Goal: Information Seeking & Learning: Check status

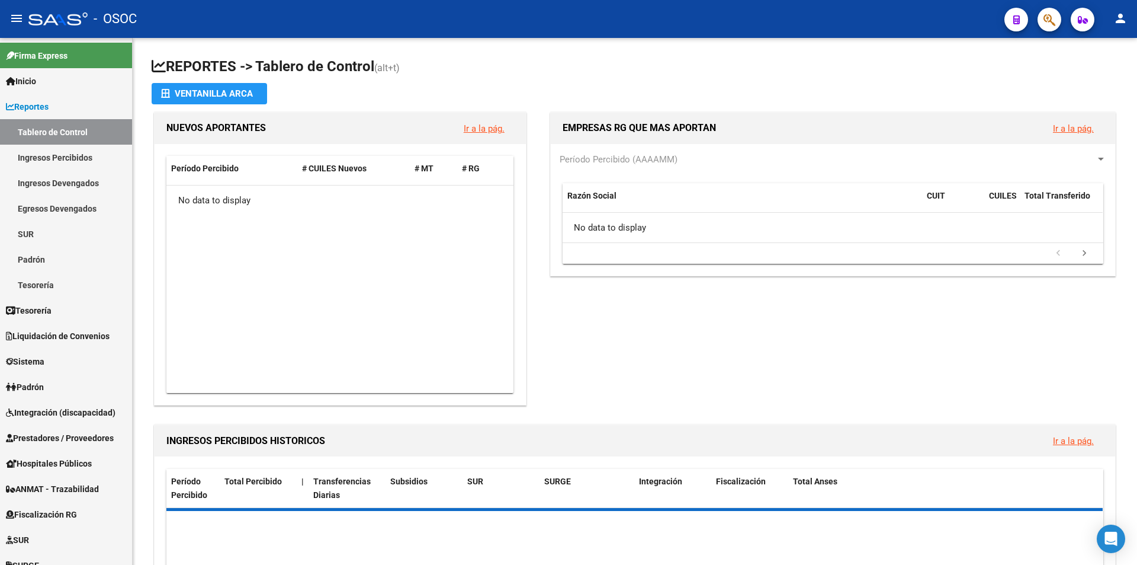
click at [1054, 28] on span "button" at bounding box center [1050, 20] width 12 height 24
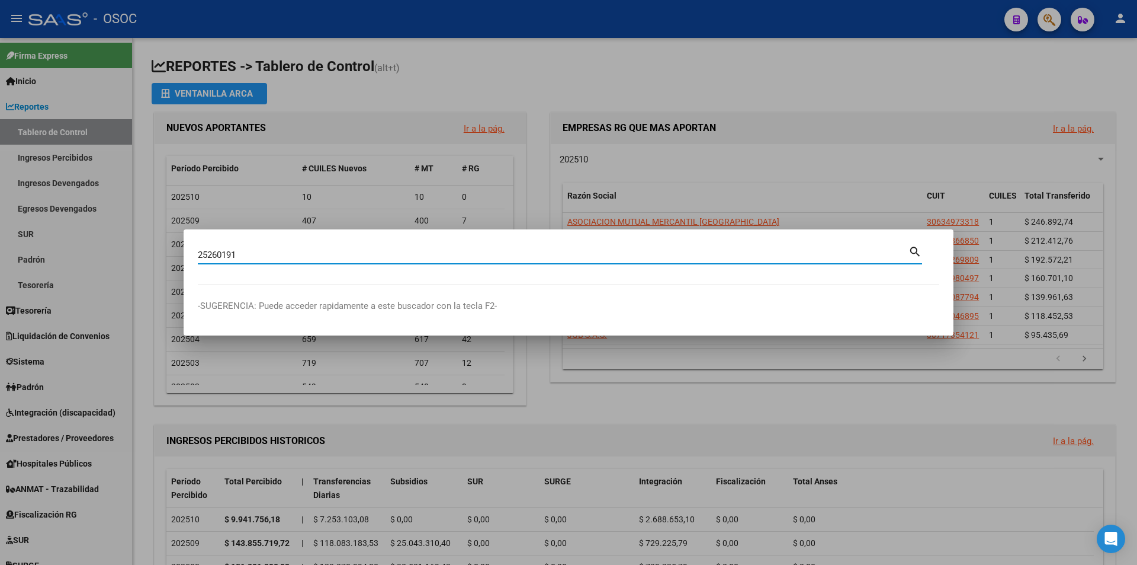
type input "25260191"
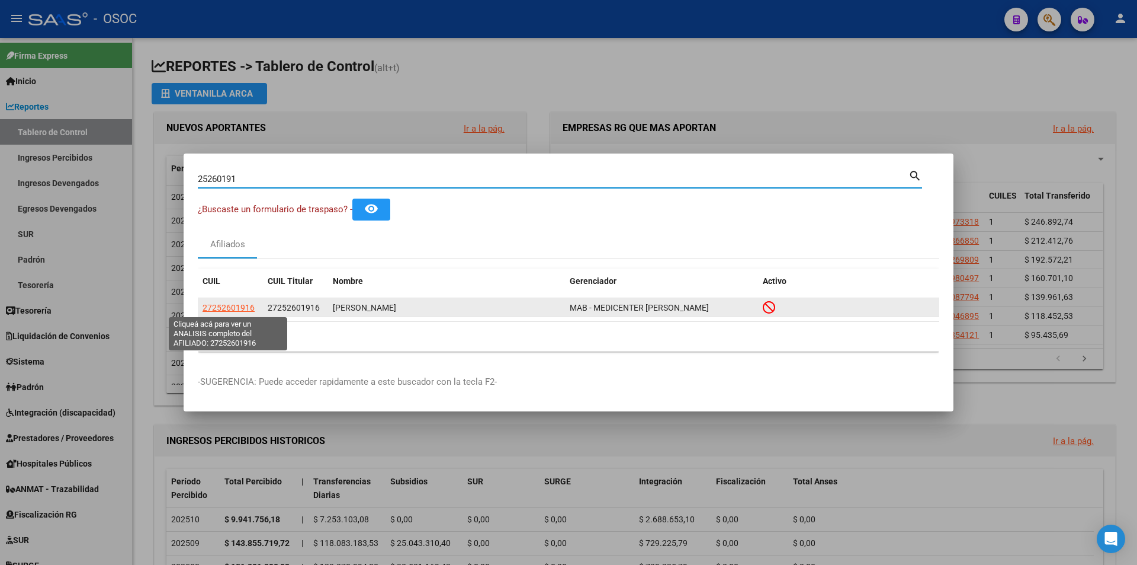
click at [245, 306] on span "27252601916" at bounding box center [229, 307] width 52 height 9
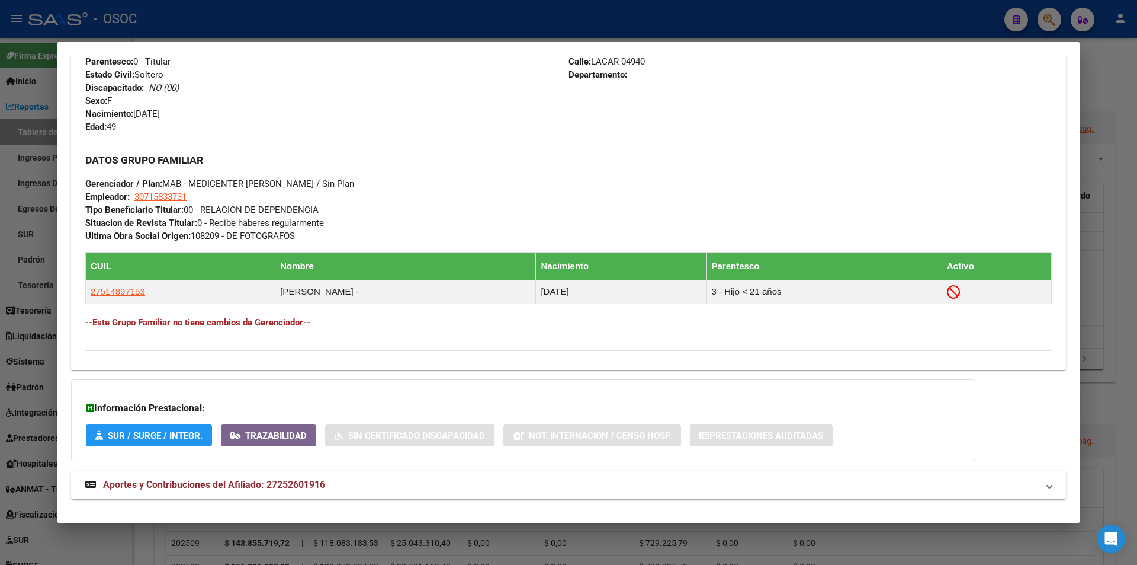
scroll to position [524, 0]
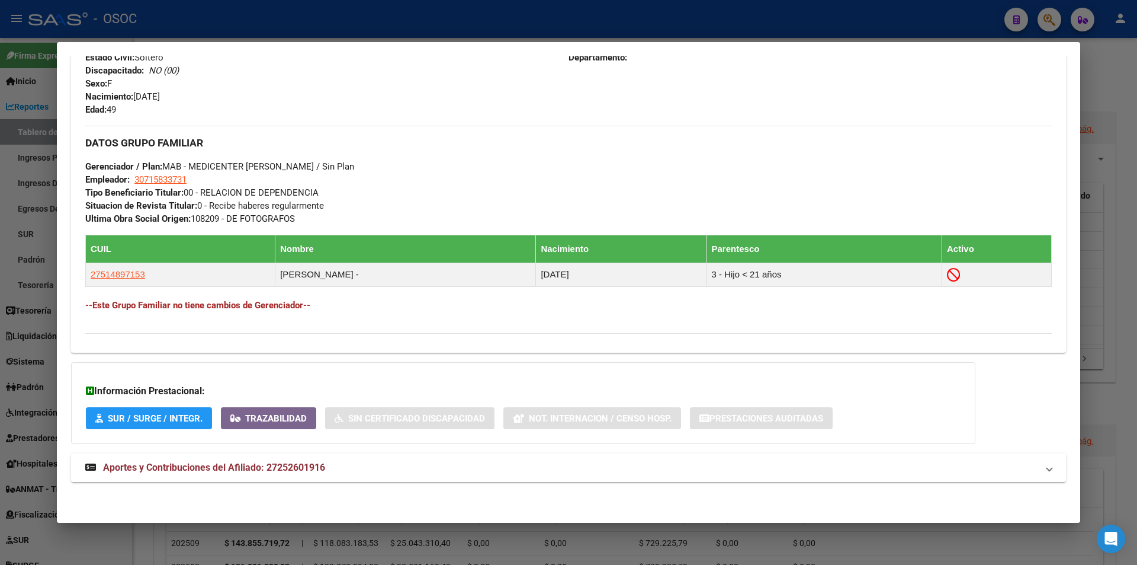
click at [339, 454] on mat-expansion-panel-header "Aportes y Contribuciones del Afiliado: 27252601916" at bounding box center [568, 467] width 995 height 28
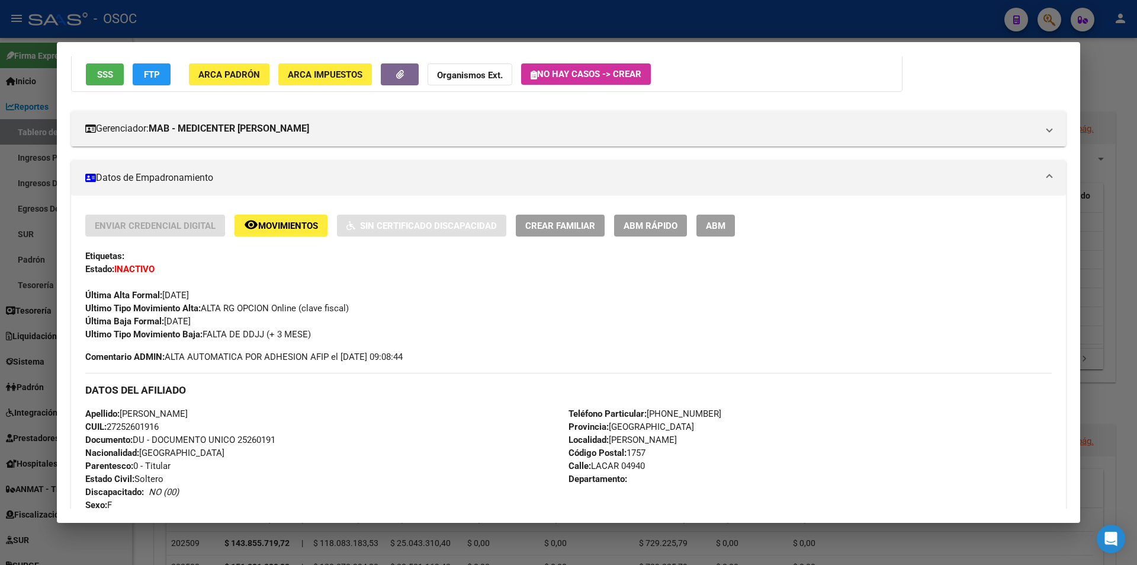
scroll to position [0, 0]
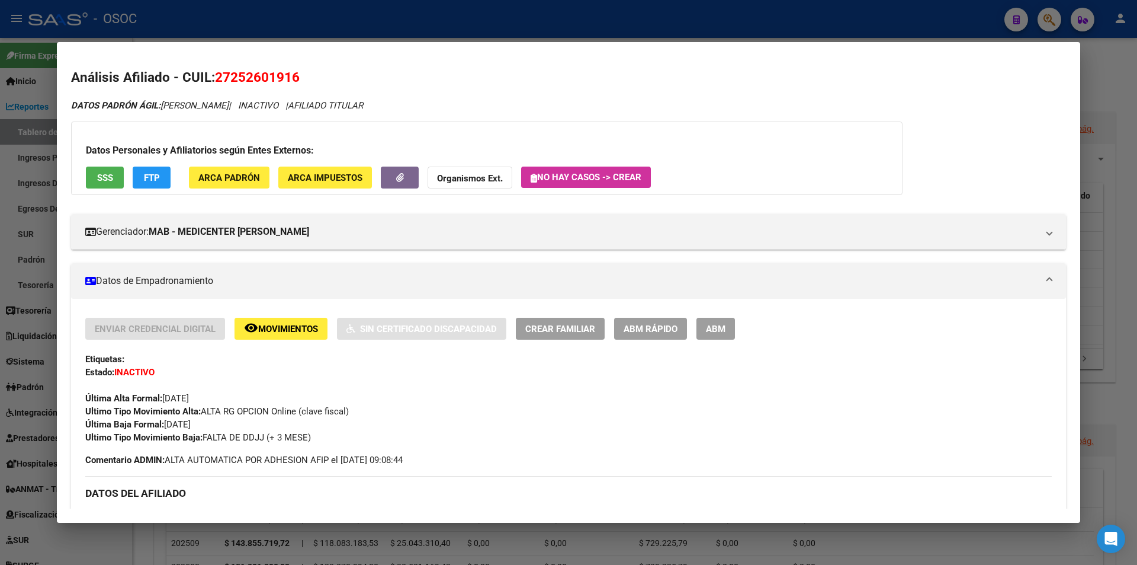
click at [161, 183] on button "FTP" at bounding box center [152, 177] width 38 height 22
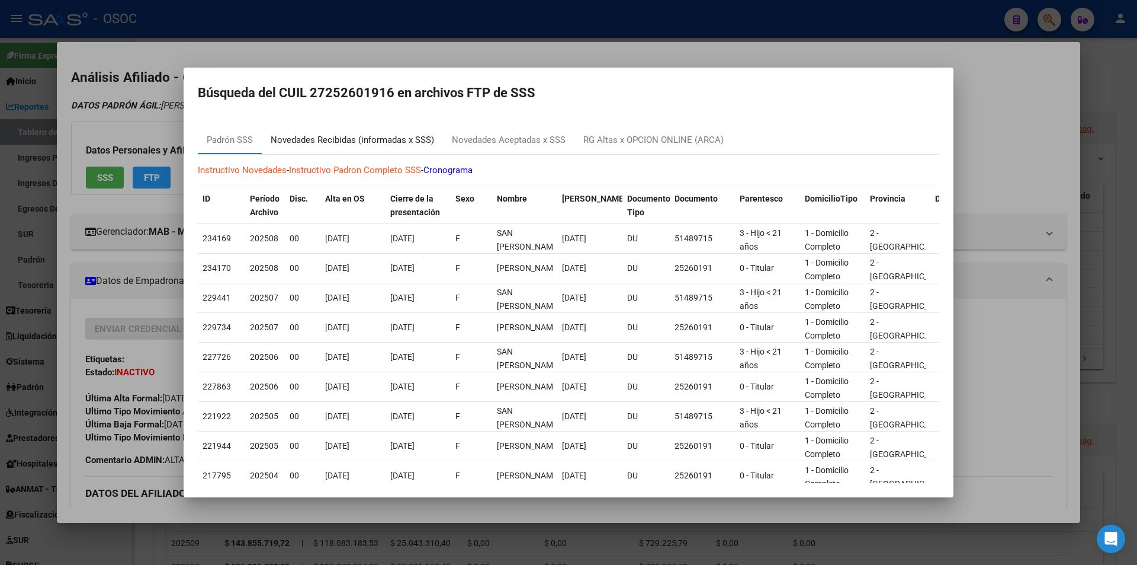
click at [388, 143] on div "Novedades Recibidas (informadas x SSS)" at bounding box center [352, 140] width 163 height 14
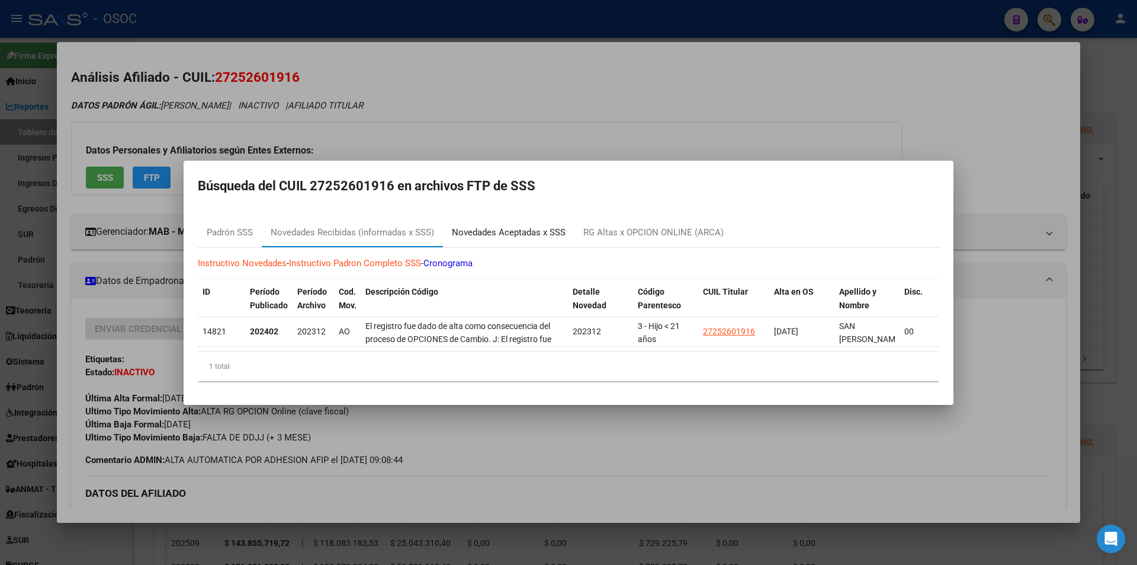
click at [517, 231] on div "Novedades Aceptadas x SSS" at bounding box center [509, 233] width 114 height 14
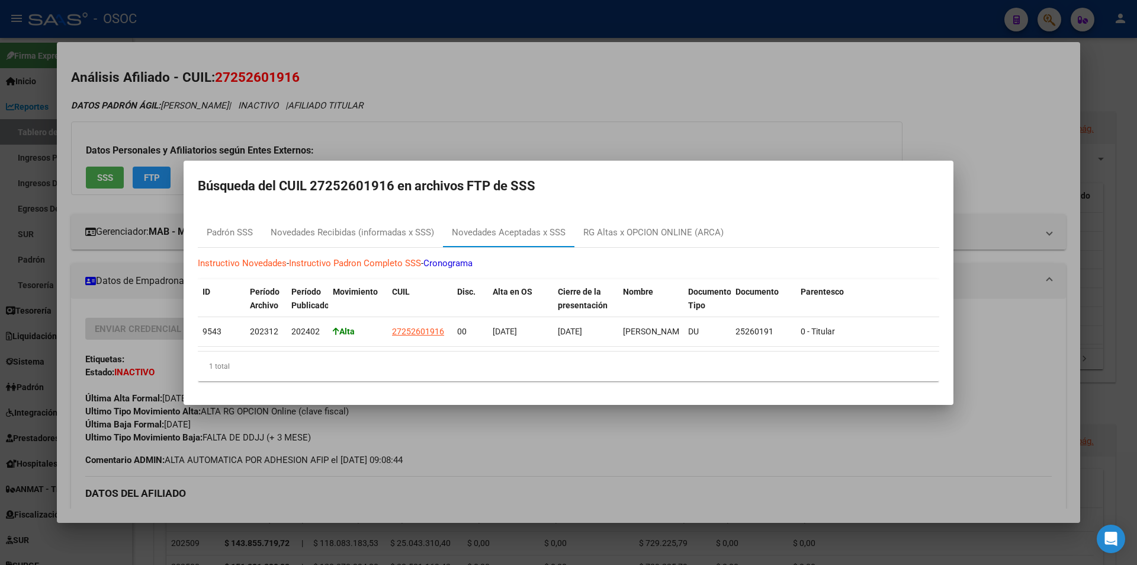
click at [734, 107] on div at bounding box center [568, 282] width 1137 height 565
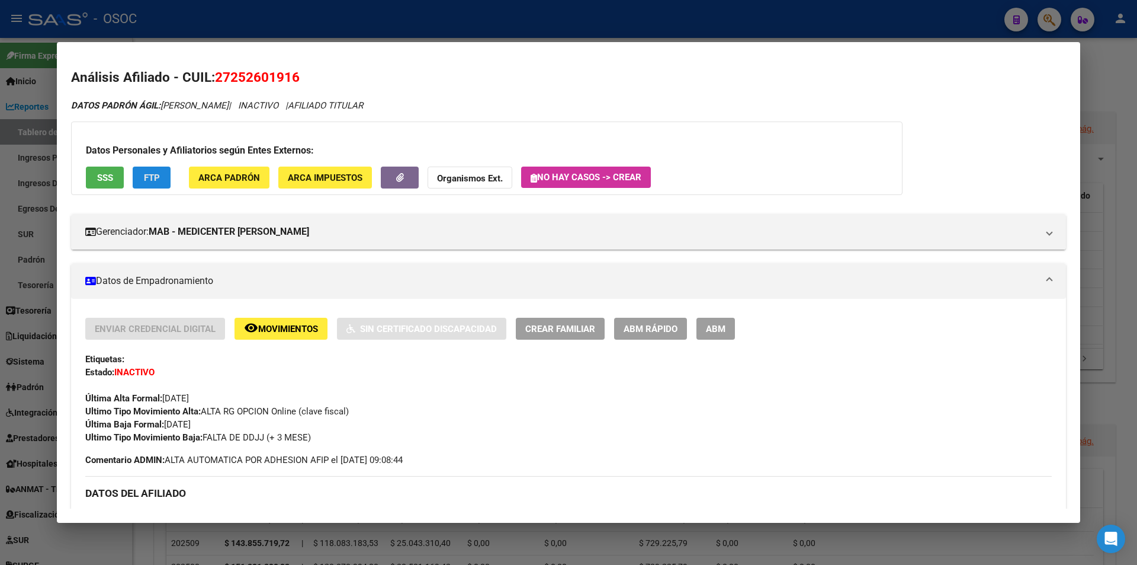
click at [159, 173] on span "FTP" at bounding box center [152, 177] width 16 height 11
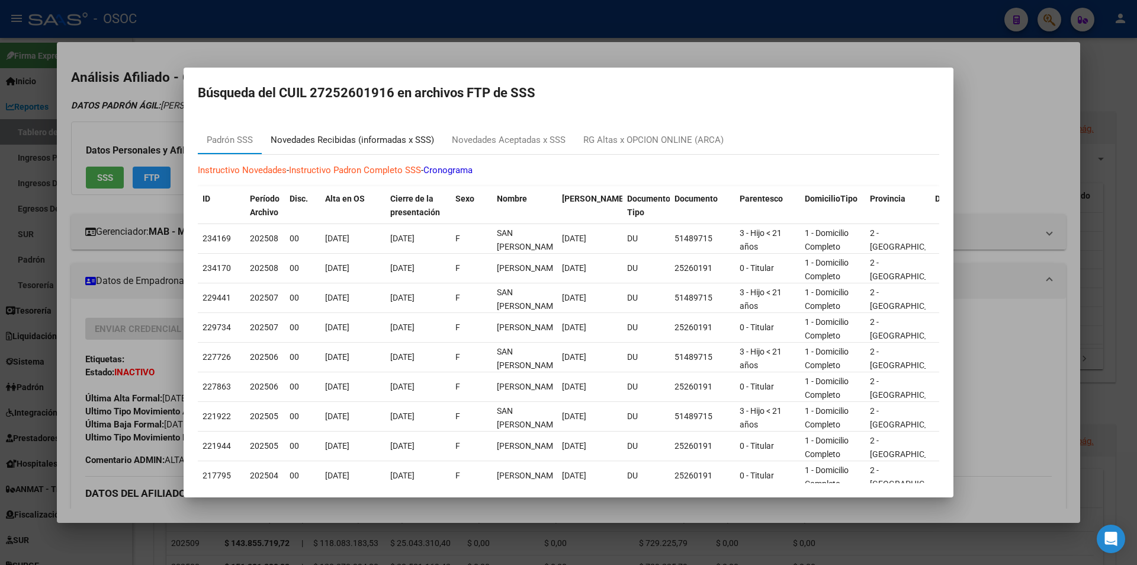
click at [387, 146] on div "Novedades Recibidas (informadas x SSS)" at bounding box center [352, 140] width 163 height 14
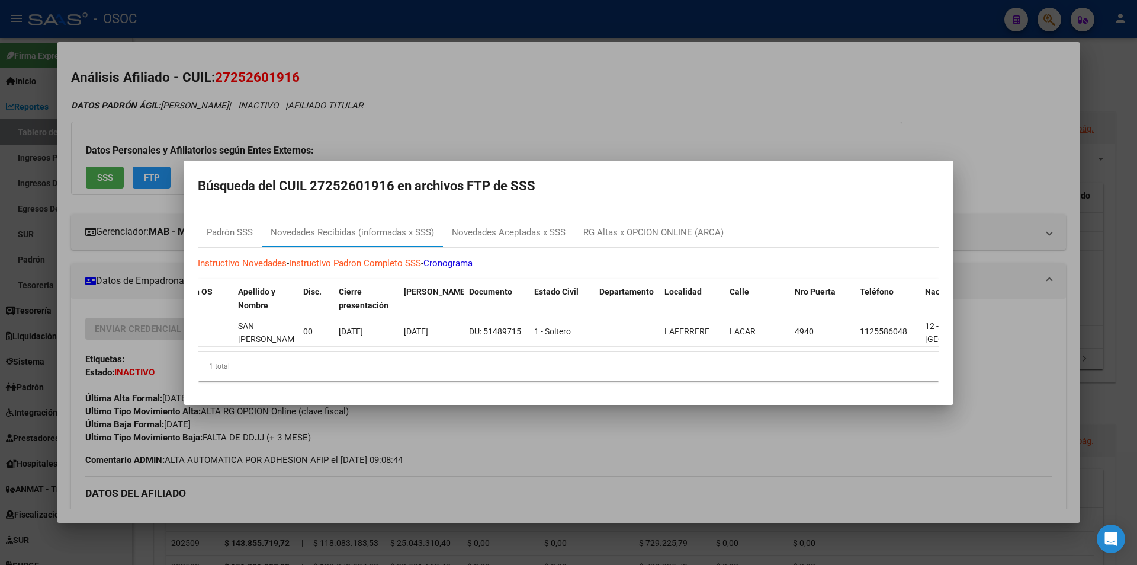
scroll to position [0, 881]
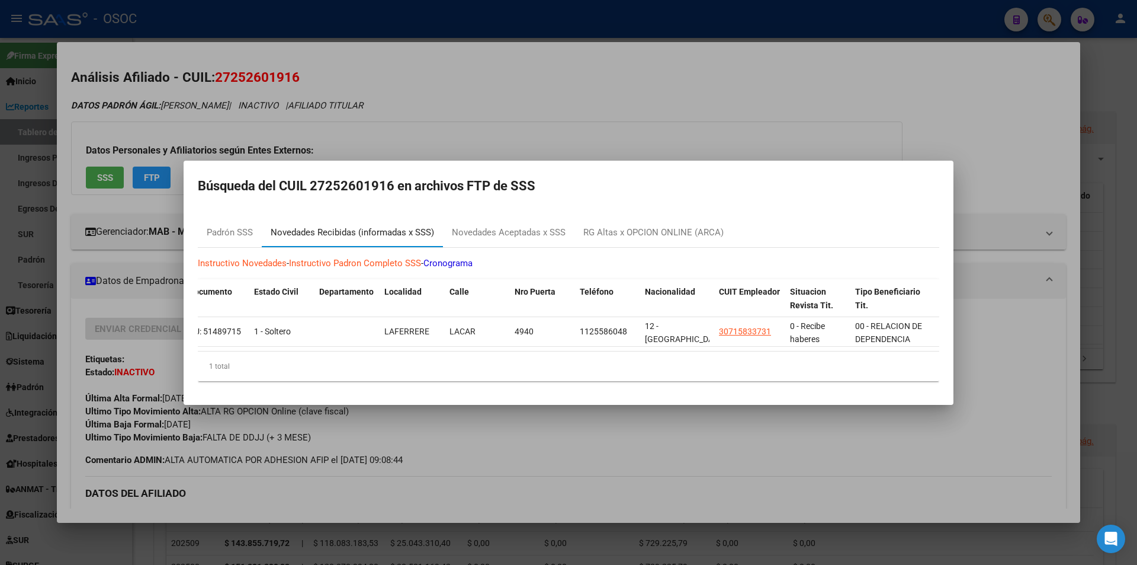
click at [440, 236] on div "Novedades Recibidas (informadas x SSS)" at bounding box center [352, 233] width 181 height 28
click at [1105, 244] on div at bounding box center [568, 282] width 1137 height 565
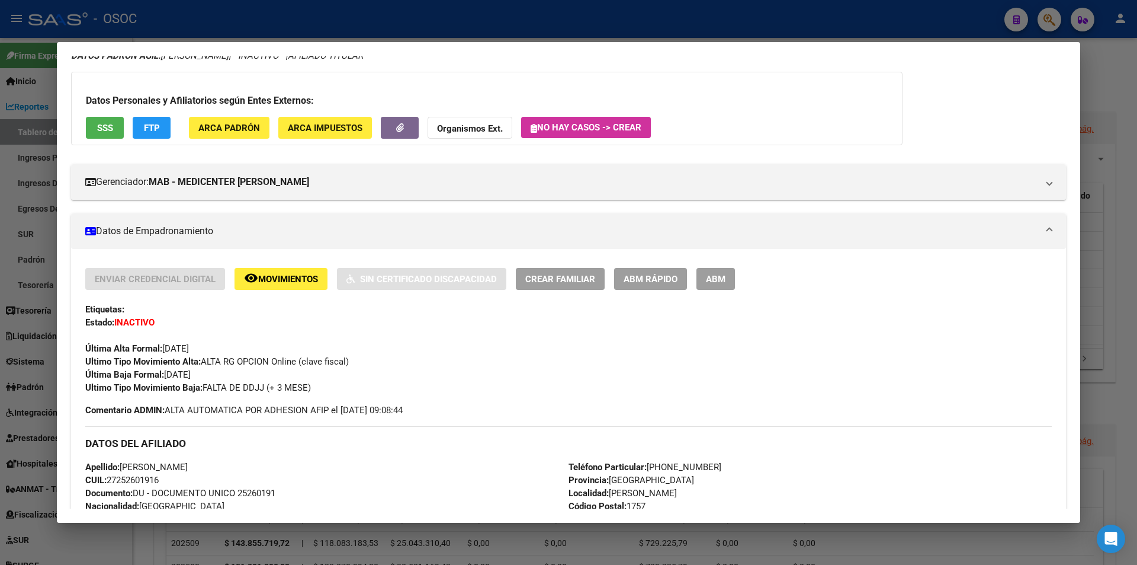
scroll to position [0, 0]
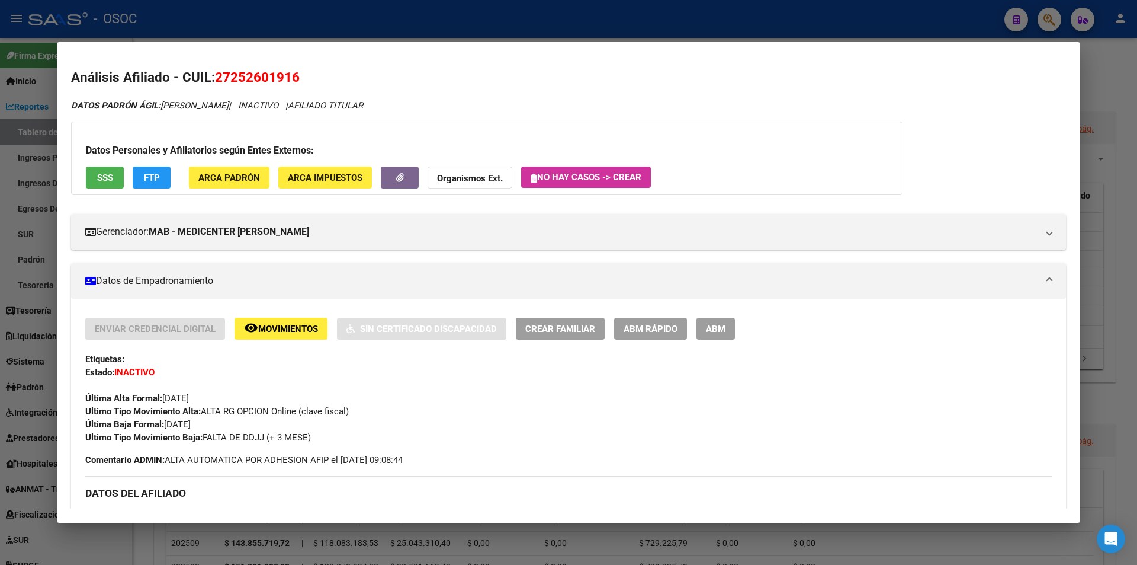
click at [109, 177] on span "SSS" at bounding box center [105, 177] width 16 height 11
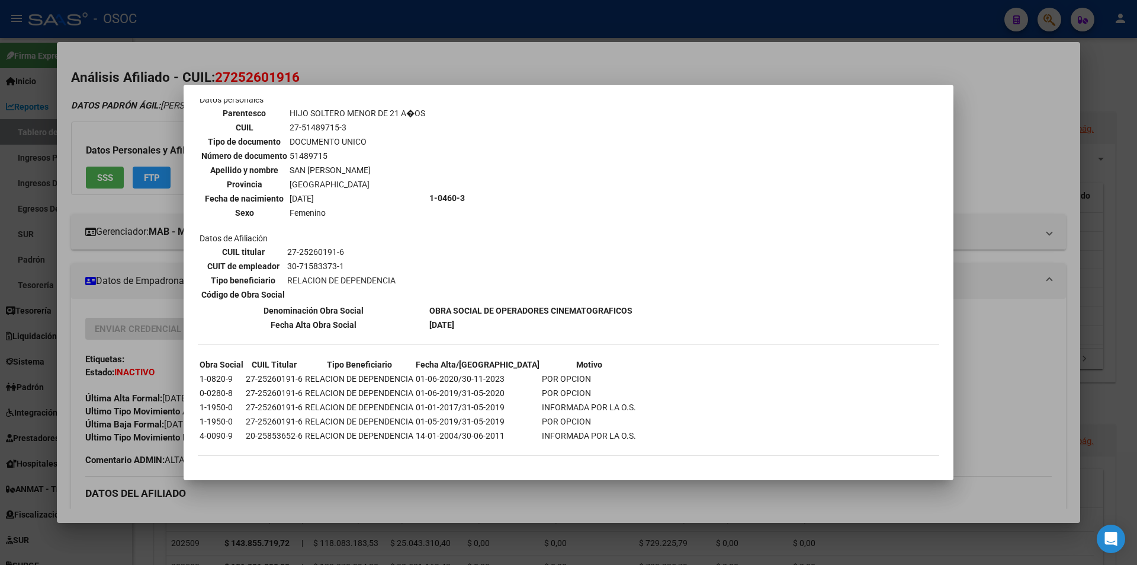
scroll to position [429, 0]
click at [139, 229] on div at bounding box center [568, 282] width 1137 height 565
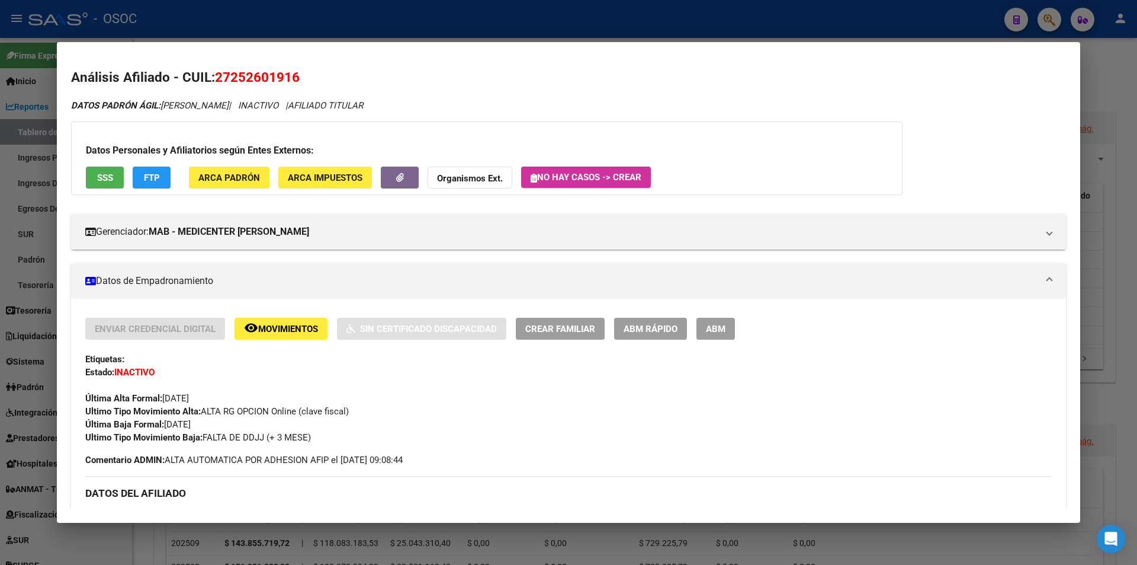
click at [156, 184] on button "FTP" at bounding box center [152, 177] width 38 height 22
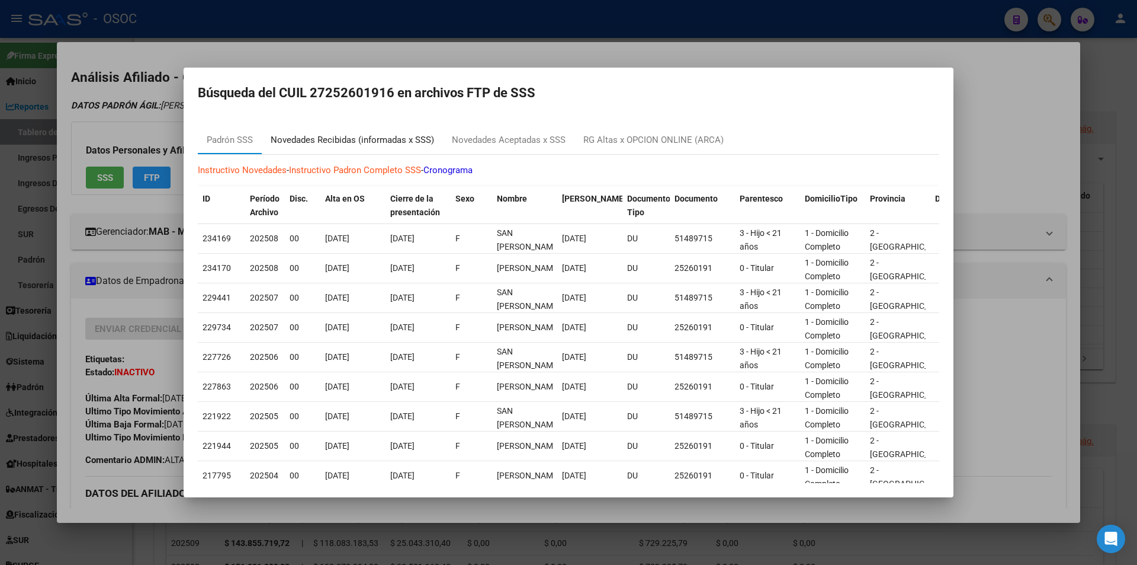
click at [387, 126] on div "Novedades Recibidas (informadas x SSS)" at bounding box center [352, 140] width 181 height 28
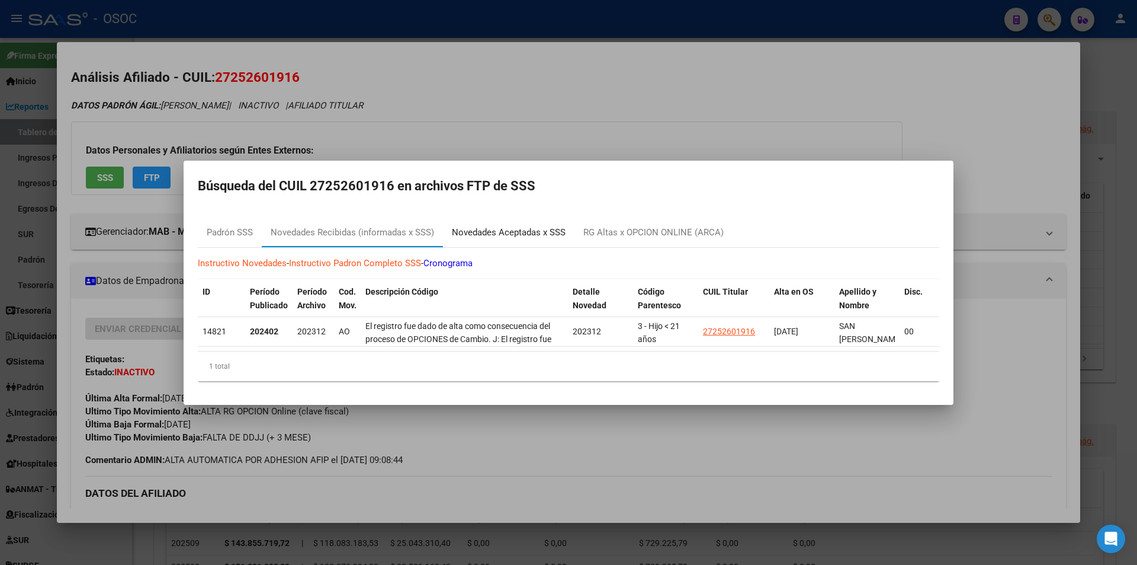
click at [521, 236] on div "Novedades Aceptadas x SSS" at bounding box center [509, 233] width 132 height 28
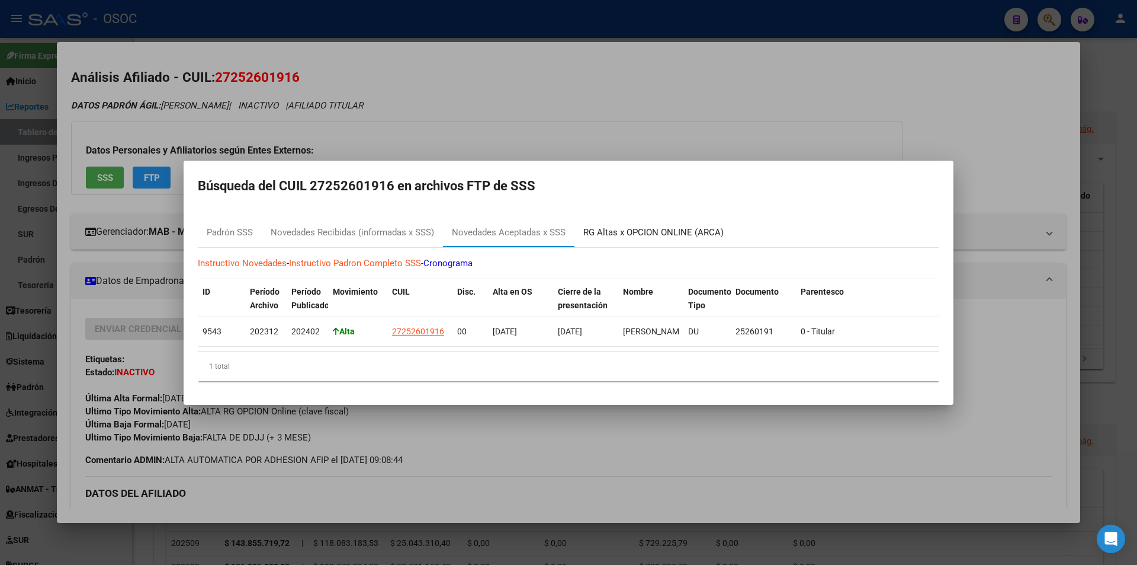
click at [678, 226] on div "RG Altas x OPCION ONLINE (ARCA)" at bounding box center [653, 233] width 140 height 14
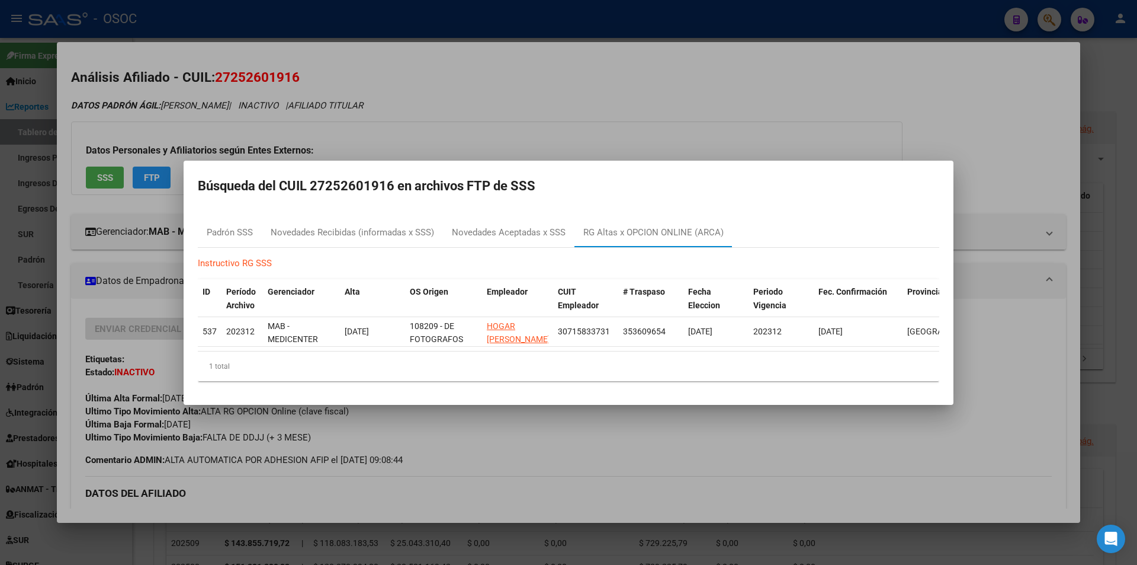
click at [602, 25] on div at bounding box center [568, 282] width 1137 height 565
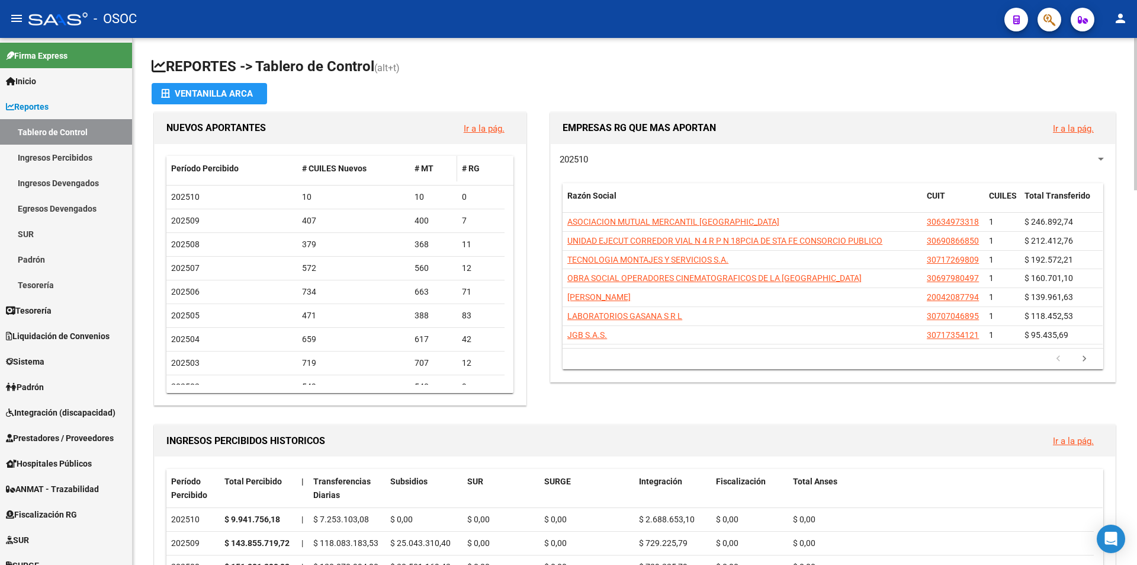
click at [418, 169] on span "# MT" at bounding box center [424, 167] width 19 height 9
click at [348, 169] on span "# CUILES Nuevos" at bounding box center [334, 167] width 65 height 9
click at [179, 181] on datatable-header "Período Percibido # CUILES Nuevos # MT # RG" at bounding box center [339, 171] width 347 height 30
click at [191, 174] on div "Período Percibido" at bounding box center [231, 169] width 121 height 14
click at [197, 171] on span "Período Percibido" at bounding box center [205, 167] width 68 height 9
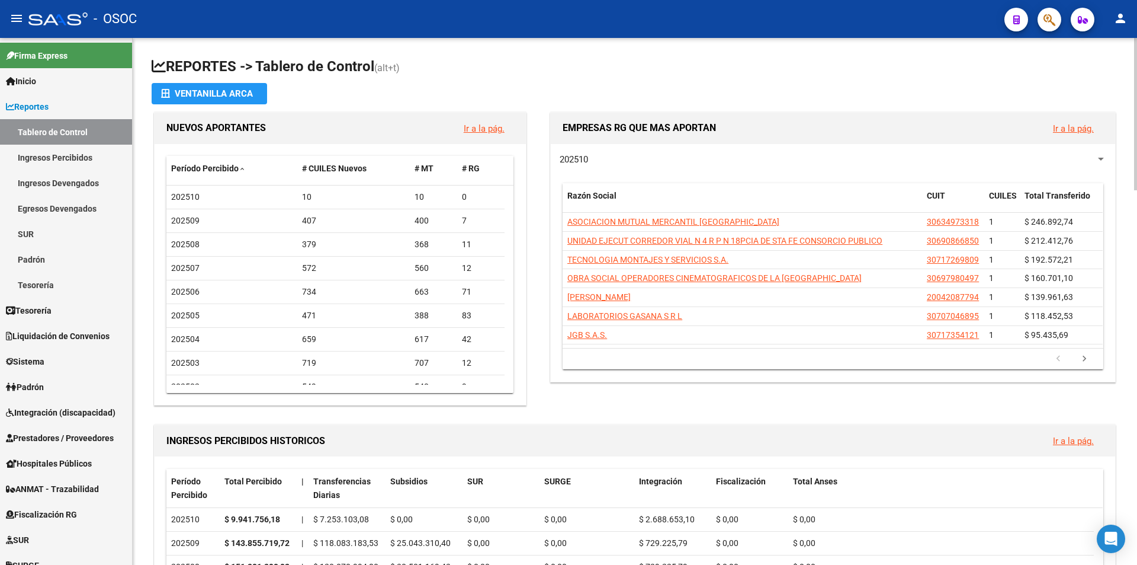
click at [332, 117] on div "NUEVOS APORTANTES Ir a la pág." at bounding box center [340, 128] width 371 height 31
click at [330, 69] on h1 "REPORTES -> Tablero de Control (alt+t)" at bounding box center [635, 67] width 967 height 21
click at [361, 87] on app-file-import-inline "Ventanilla ARCA" at bounding box center [635, 93] width 967 height 21
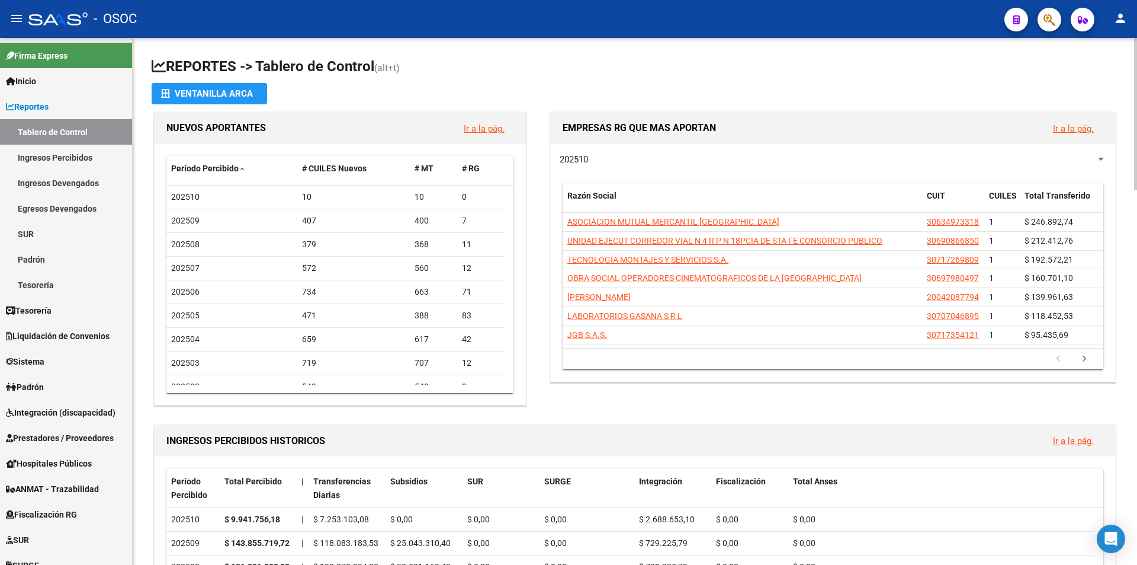
click at [377, 62] on h1 "REPORTES -> Tablero de Control (alt+t)" at bounding box center [635, 67] width 967 height 21
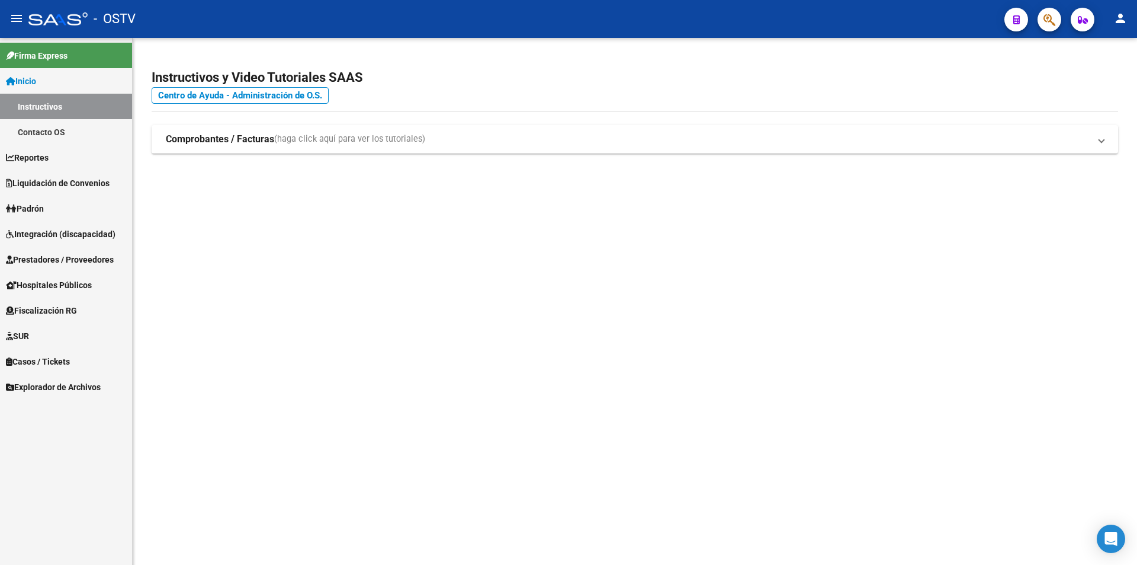
click at [173, 323] on mat-sidenav-content "Instructivos y Video Tutoriales SAAS Centro de Ayuda - Administración de O.S. C…" at bounding box center [635, 301] width 1005 height 527
click at [90, 227] on span "Integración (discapacidad)" at bounding box center [61, 233] width 110 height 13
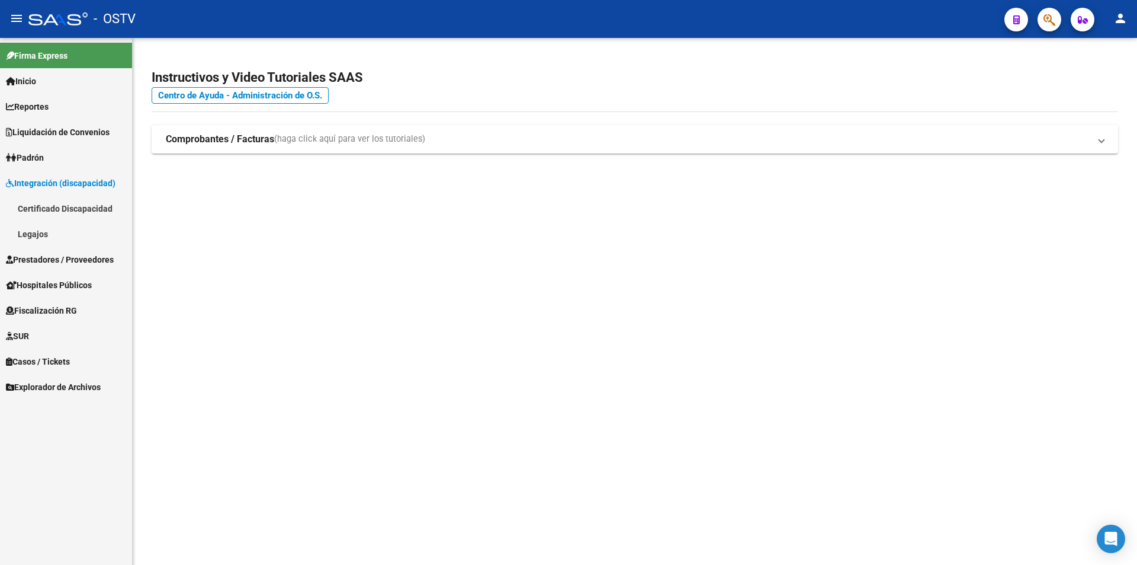
click at [89, 227] on link "Legajos" at bounding box center [66, 233] width 132 height 25
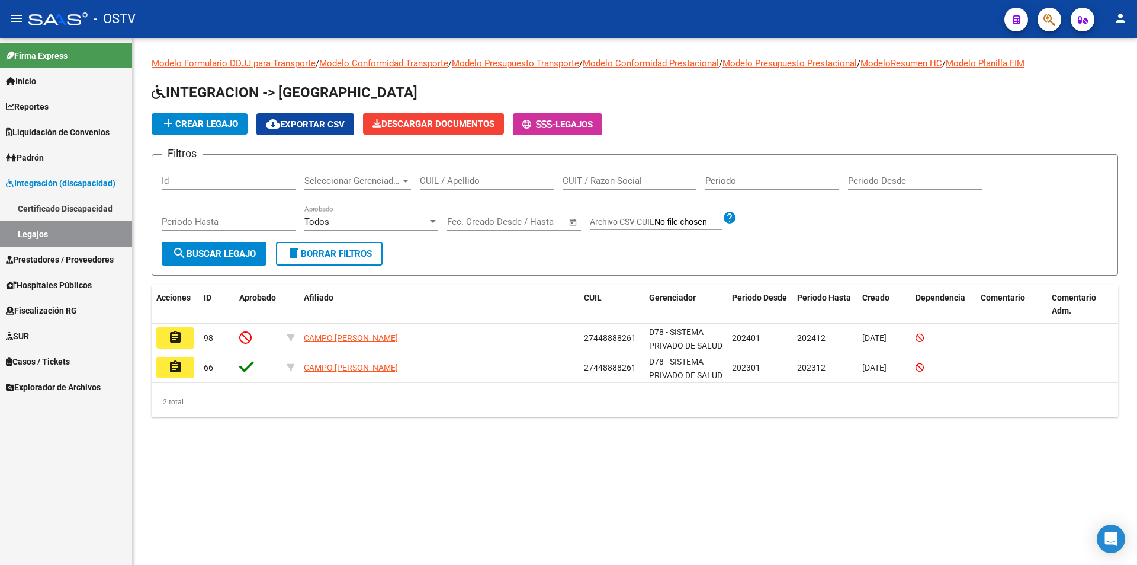
click at [90, 164] on link "Padrón" at bounding box center [66, 157] width 132 height 25
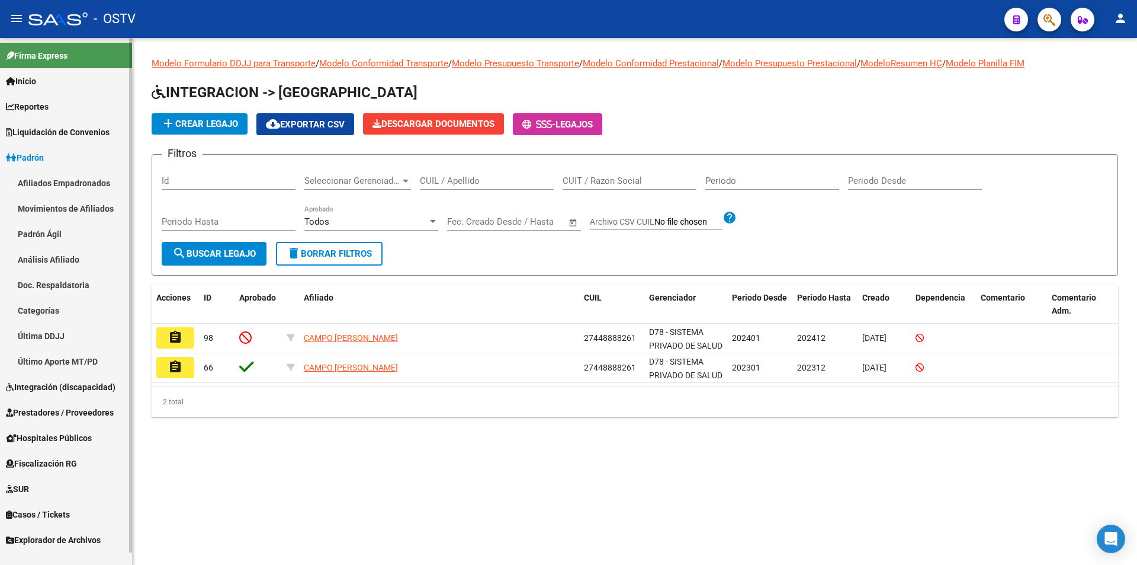
click at [89, 165] on link "Padrón" at bounding box center [66, 157] width 132 height 25
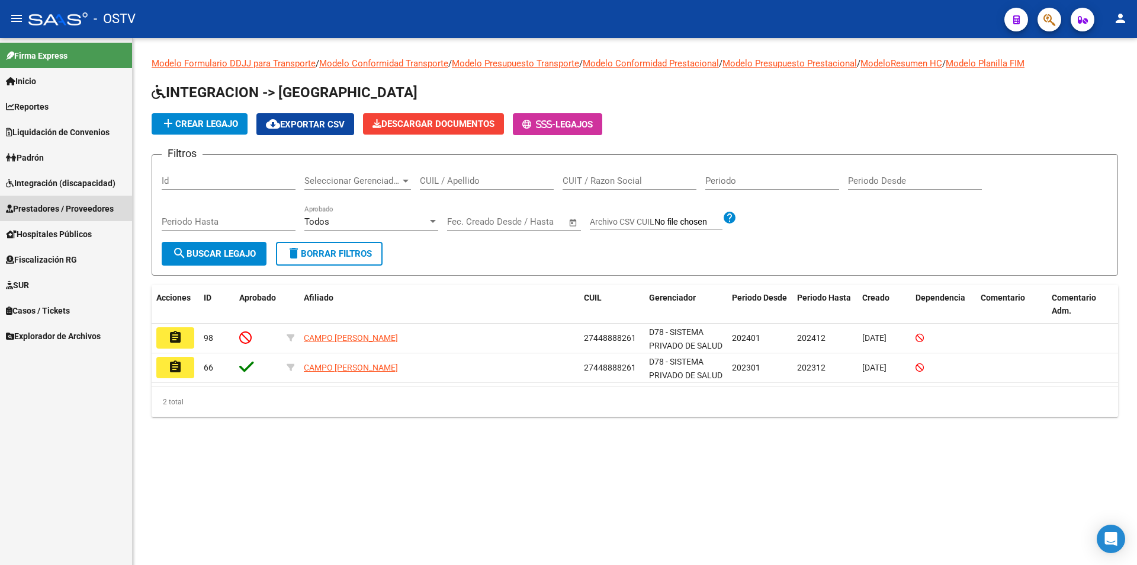
click at [92, 216] on link "Prestadores / Proveedores" at bounding box center [66, 207] width 132 height 25
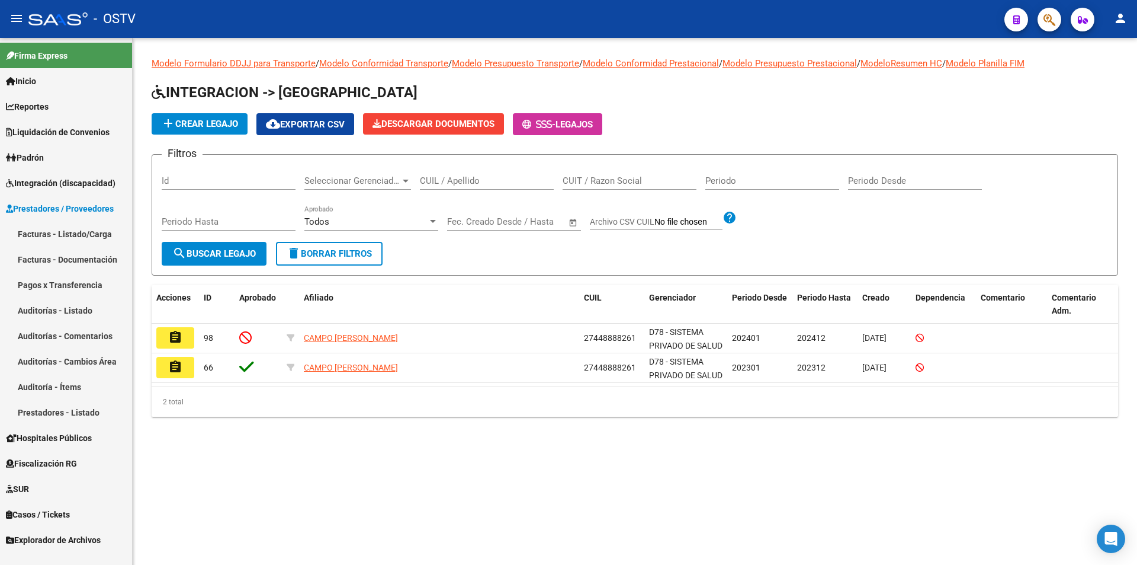
click at [92, 216] on link "Prestadores / Proveedores" at bounding box center [66, 207] width 132 height 25
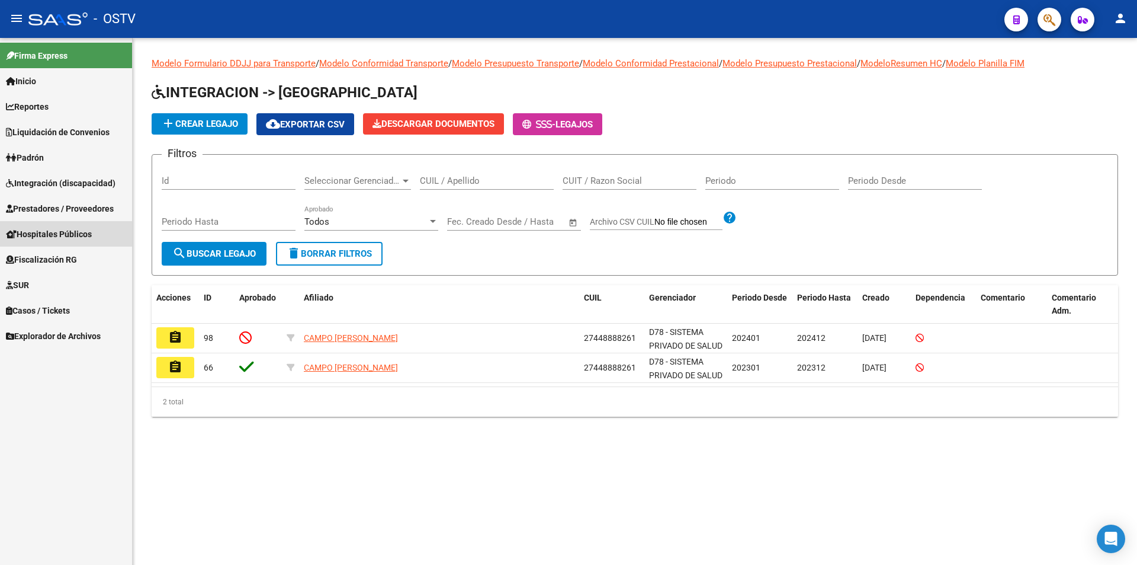
click at [99, 235] on link "Hospitales Públicos" at bounding box center [66, 233] width 132 height 25
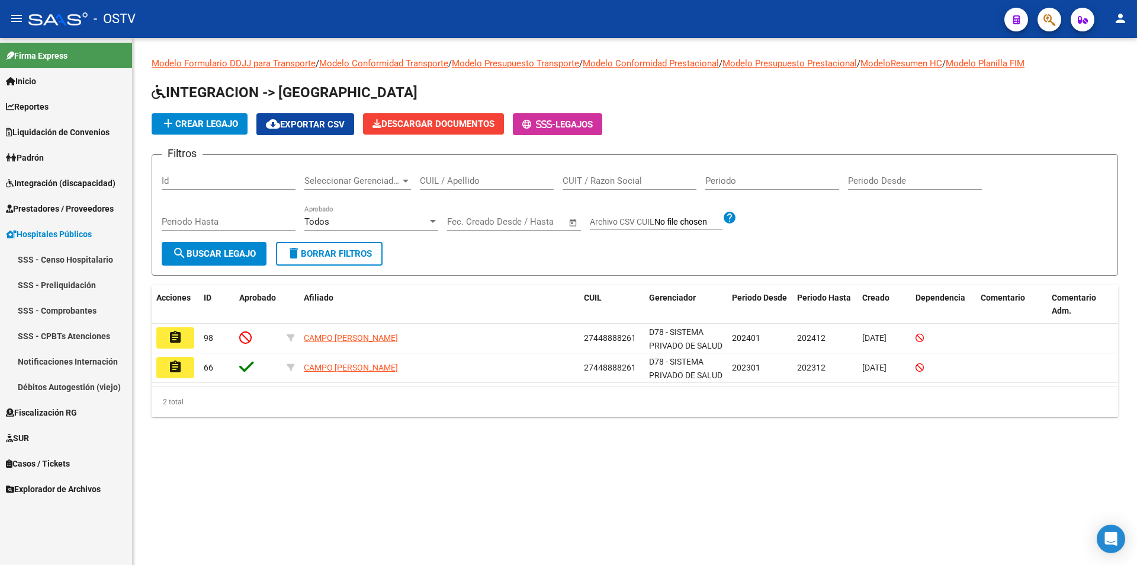
click at [82, 286] on link "SSS - Preliquidación" at bounding box center [66, 284] width 132 height 25
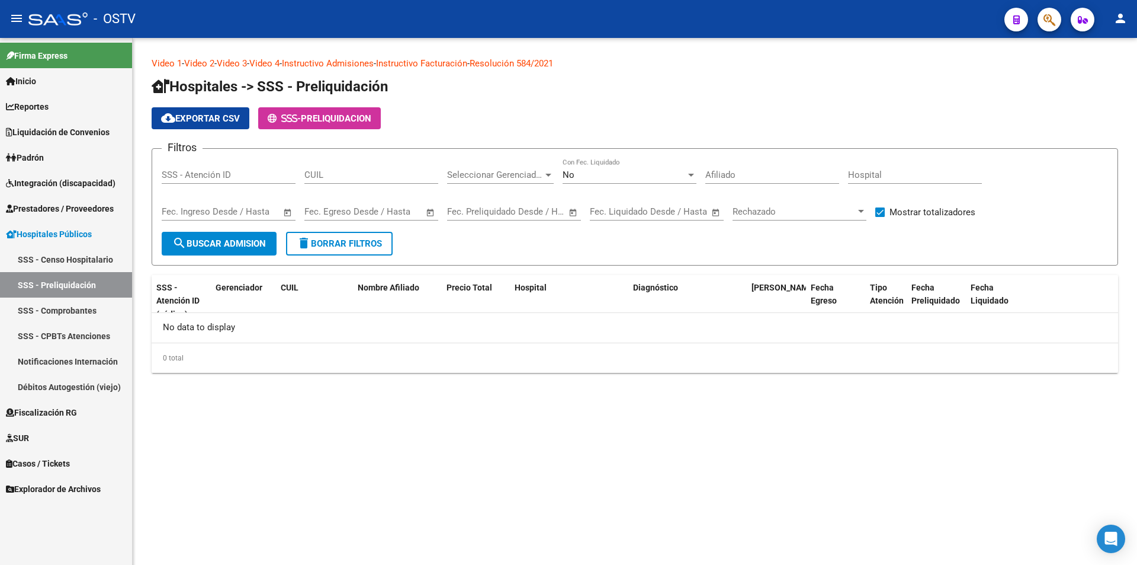
click at [125, 313] on link "SSS - Comprobantes" at bounding box center [66, 309] width 132 height 25
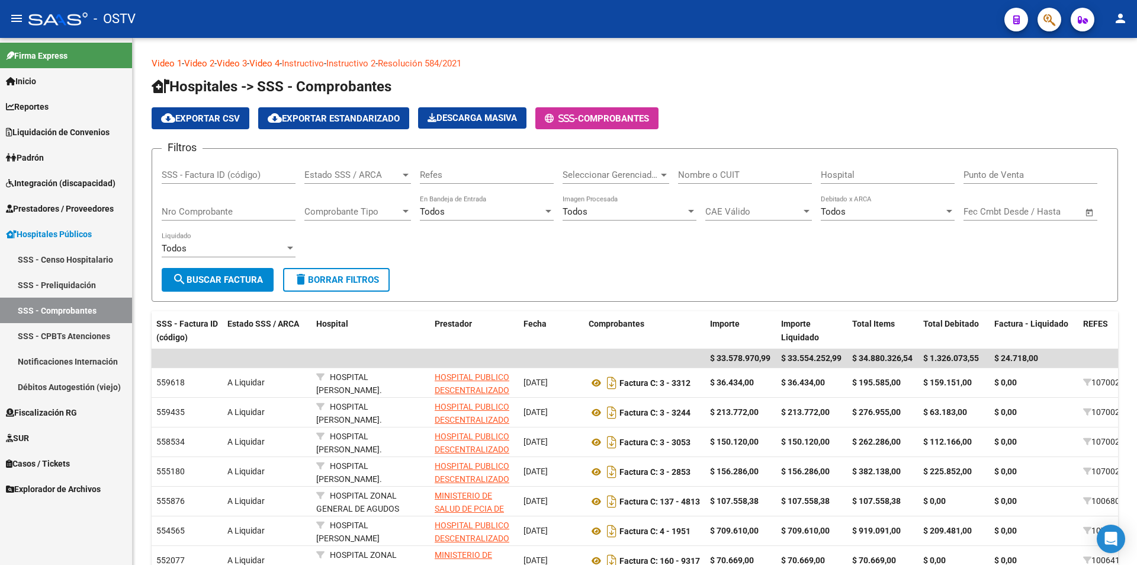
click at [105, 259] on link "SSS - Censo Hospitalario" at bounding box center [66, 258] width 132 height 25
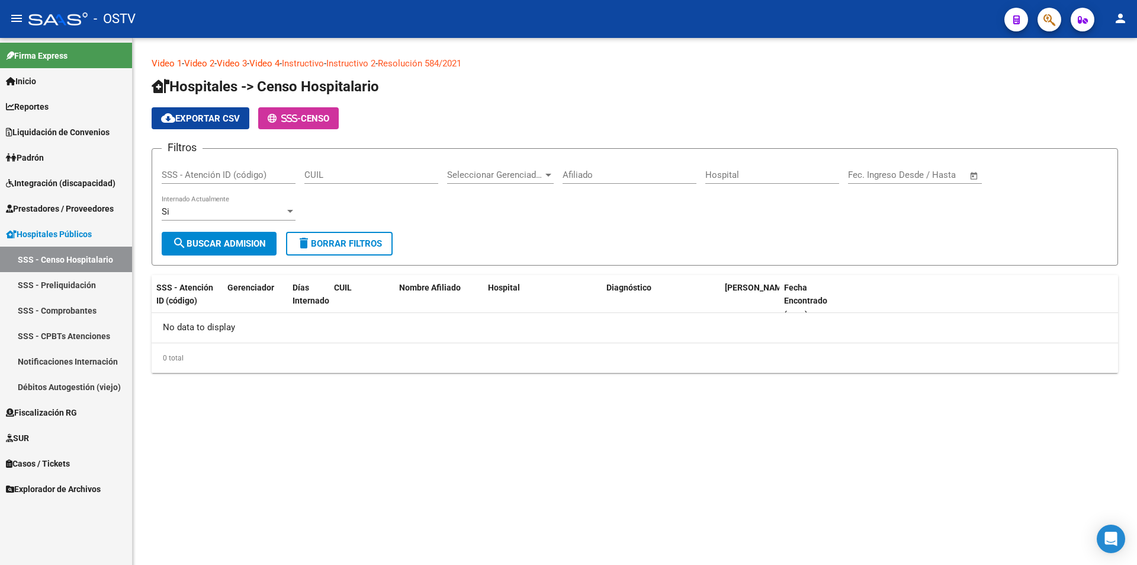
click at [270, 204] on div "Si Internado Actualmente" at bounding box center [229, 207] width 134 height 25
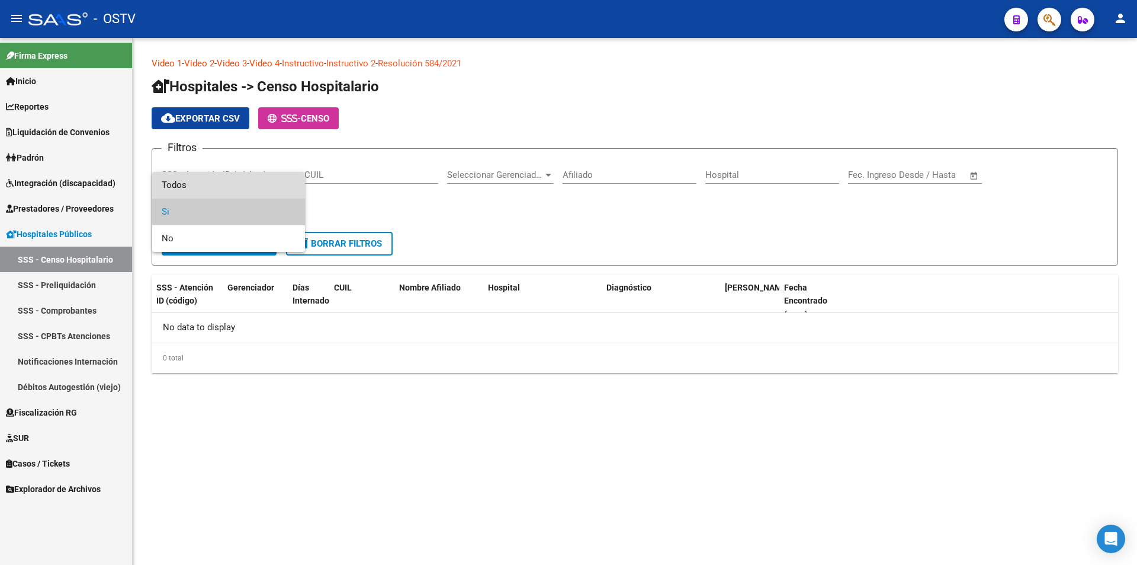
click at [265, 178] on span "Todos" at bounding box center [229, 185] width 134 height 27
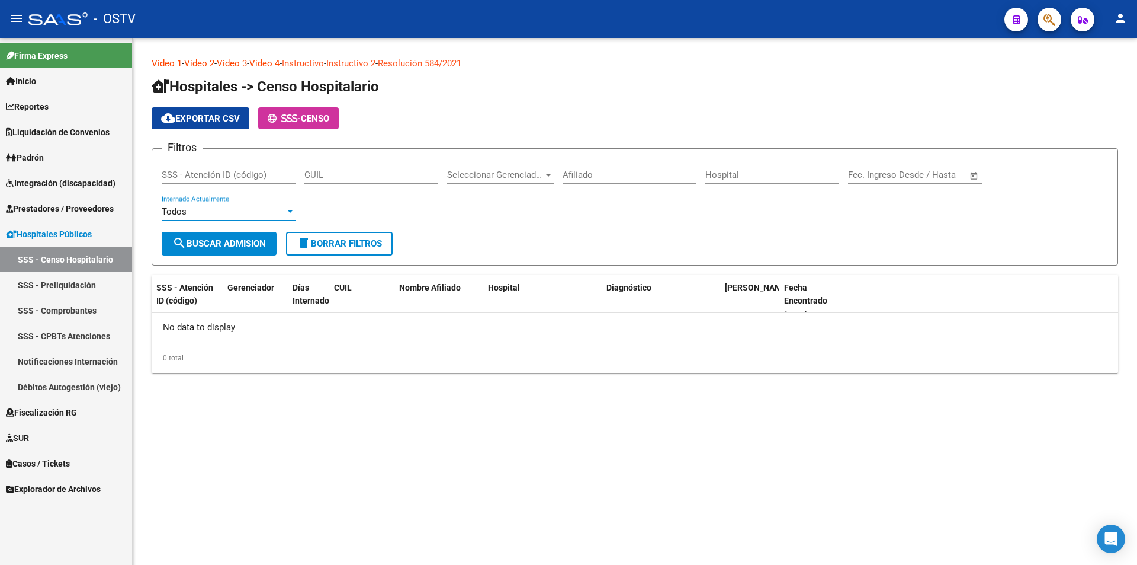
click at [215, 257] on form "Filtros SSS - Atención ID (código) CUIL Seleccionar Gerenciador Seleccionar Ger…" at bounding box center [635, 206] width 967 height 117
click at [217, 249] on button "search Buscar admision" at bounding box center [219, 244] width 115 height 24
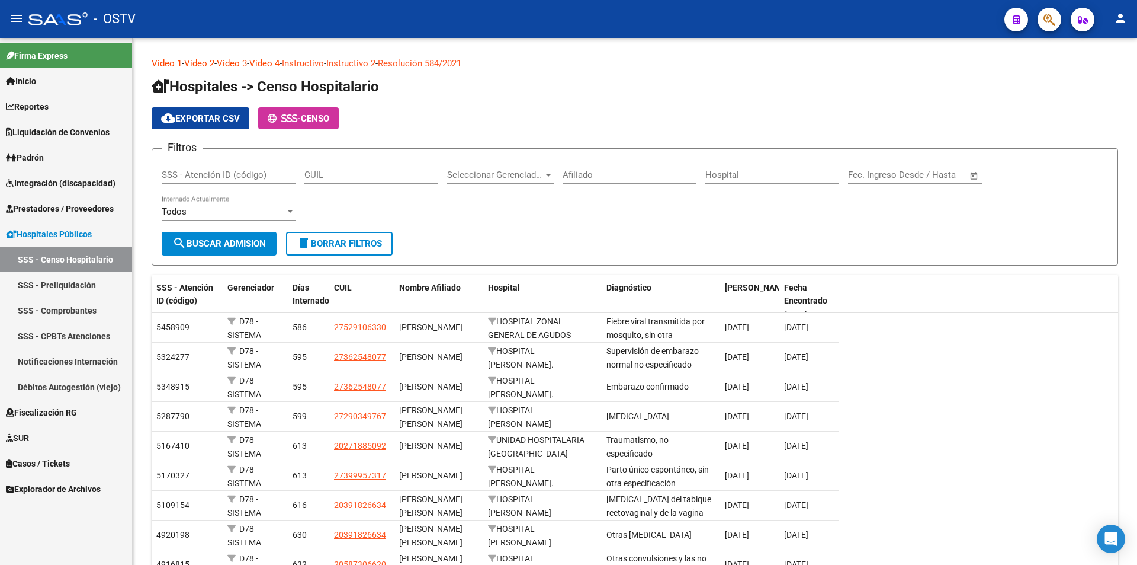
click at [79, 362] on link "Notificaciones Internación" at bounding box center [66, 360] width 132 height 25
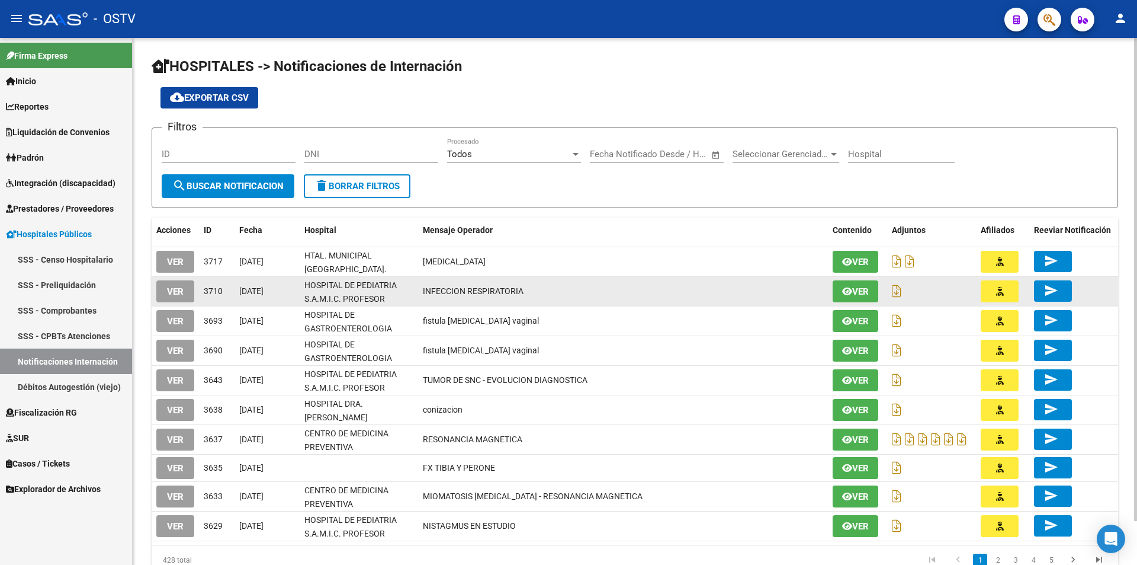
scroll to position [48, 0]
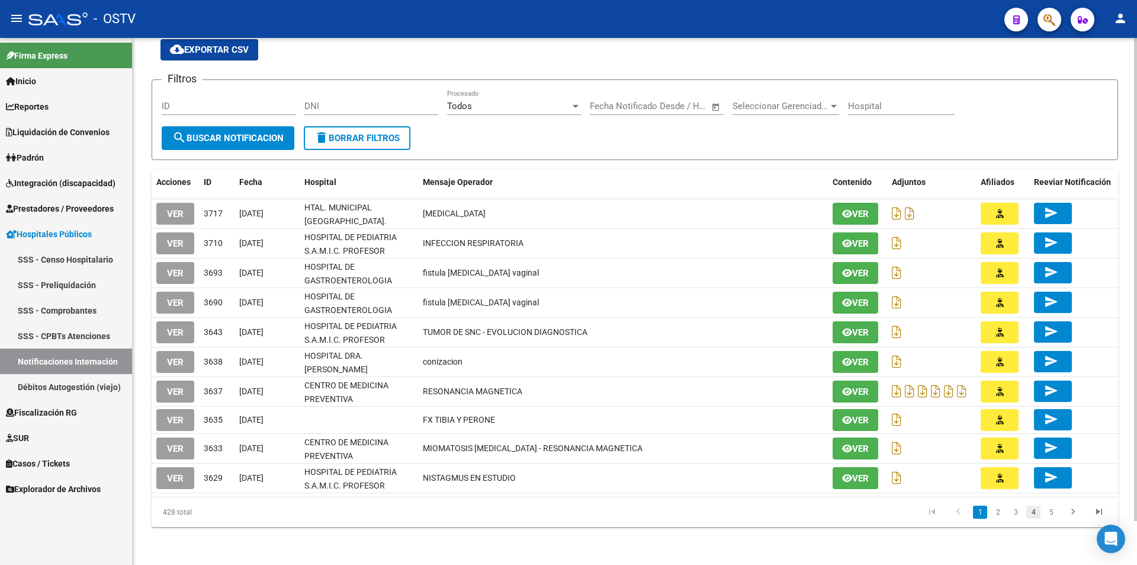
click at [1028, 514] on link "4" at bounding box center [1034, 511] width 14 height 13
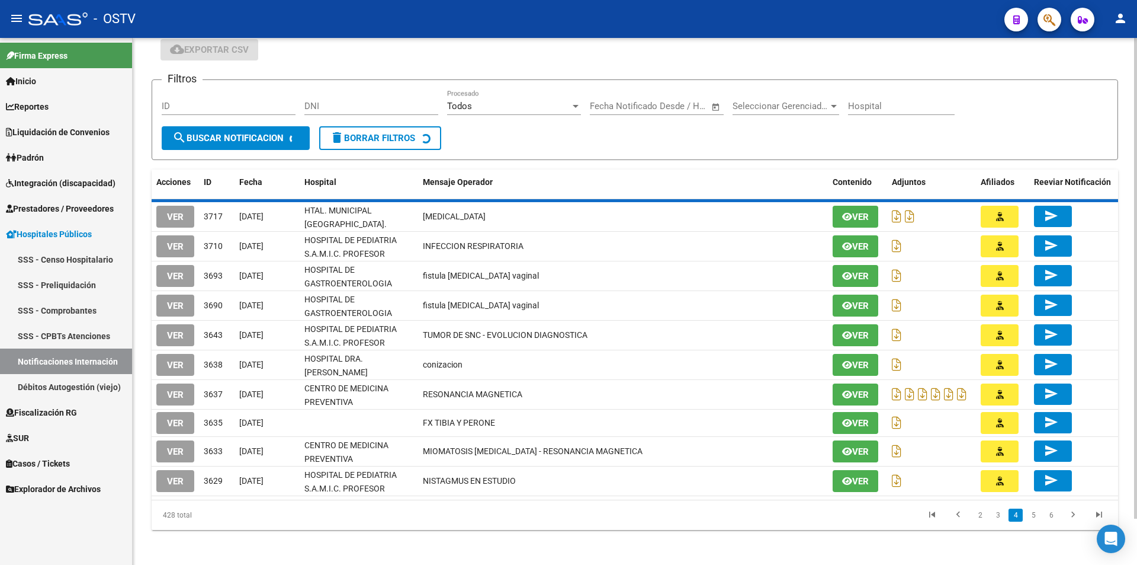
click at [1034, 512] on div "428 total 2 3 4 5 6" at bounding box center [635, 515] width 967 height 30
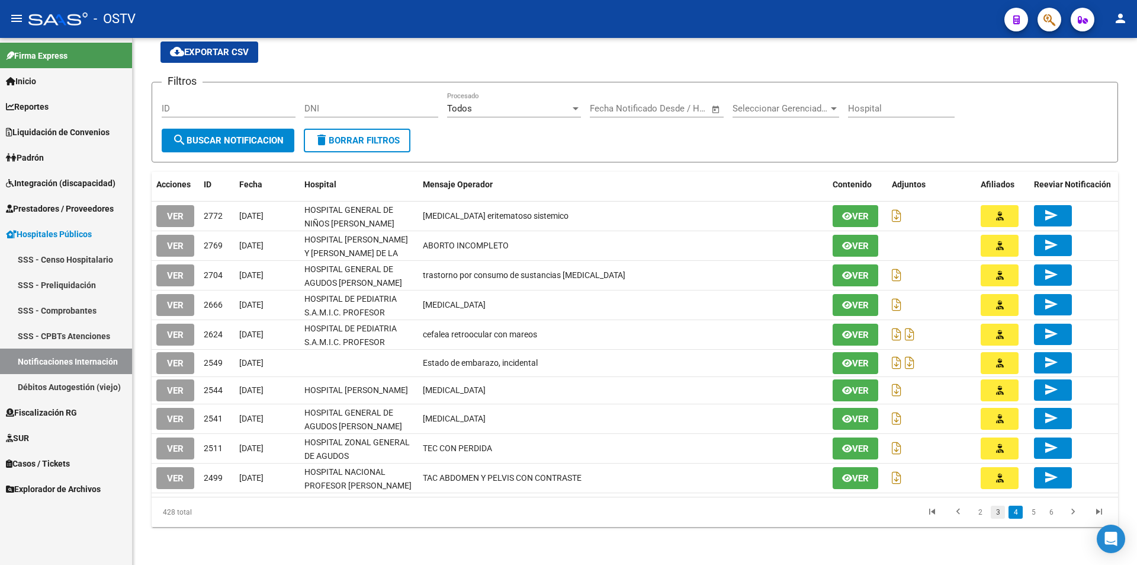
click at [996, 513] on link "3" at bounding box center [998, 511] width 14 height 13
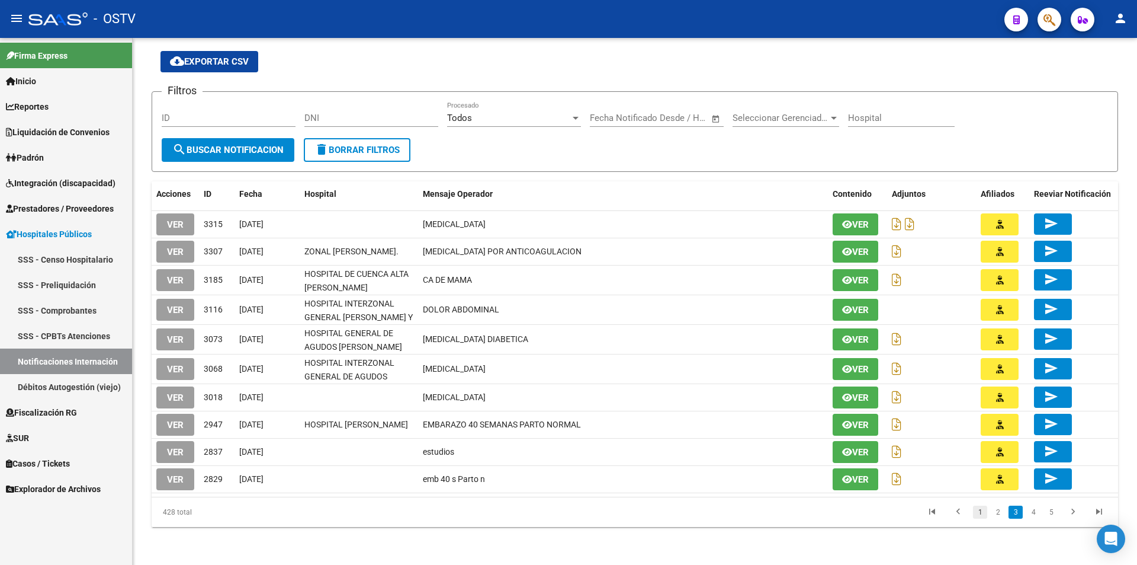
scroll to position [41, 0]
click at [986, 515] on link "1" at bounding box center [980, 511] width 14 height 13
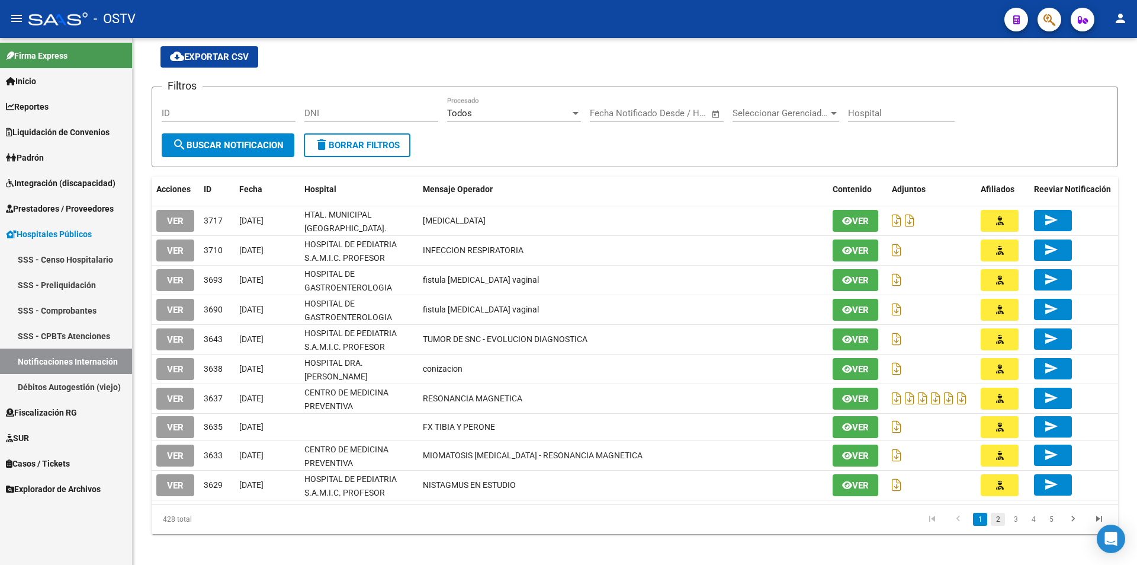
click at [993, 514] on link "2" at bounding box center [998, 518] width 14 height 13
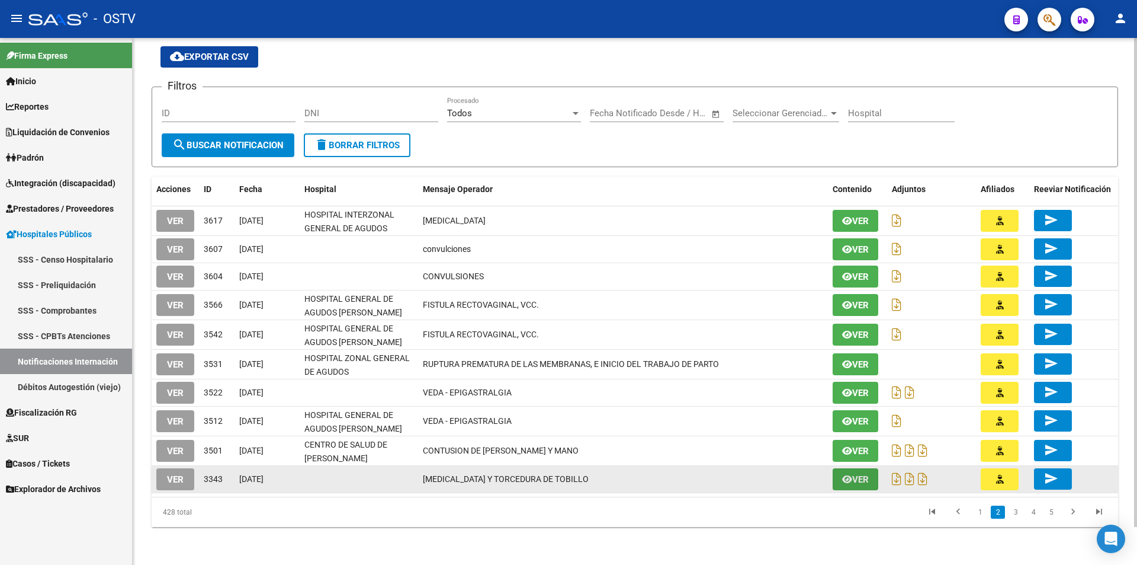
click at [862, 484] on span "Ver" at bounding box center [860, 479] width 17 height 11
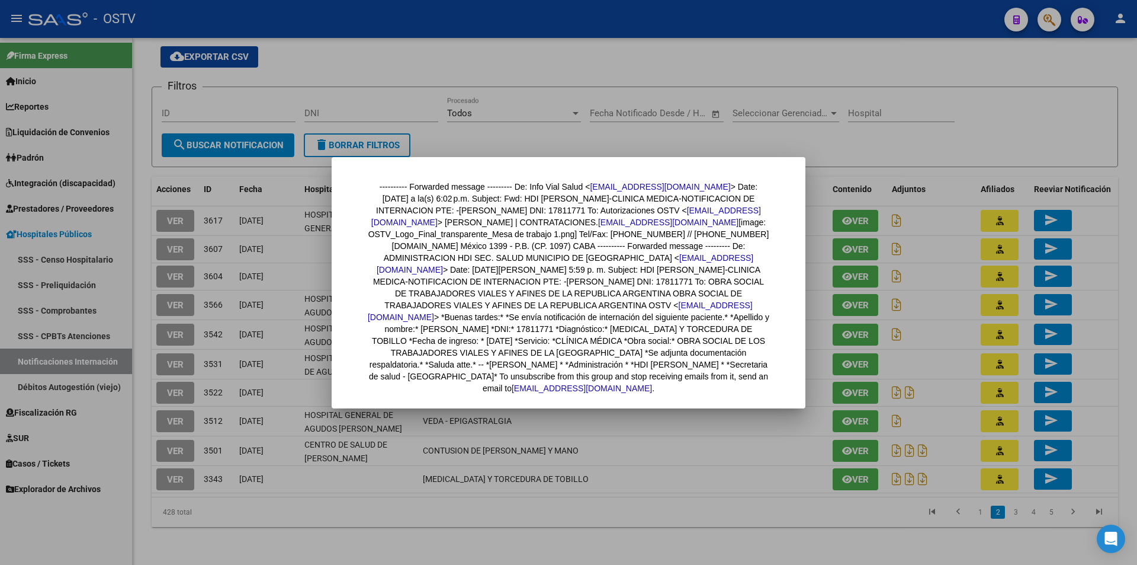
click at [693, 499] on div at bounding box center [568, 282] width 1137 height 565
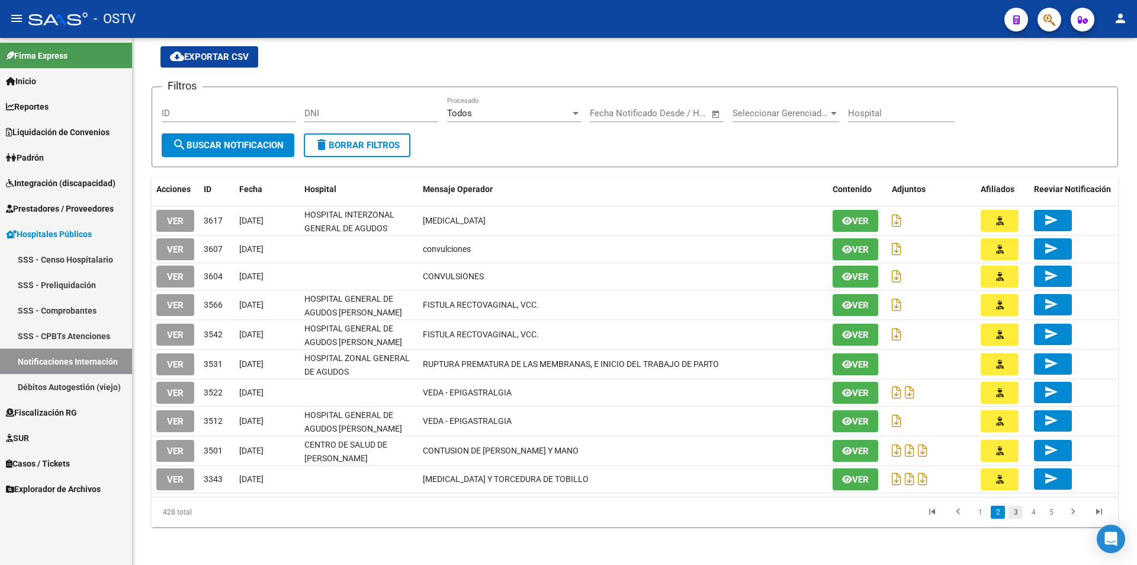
click at [1019, 516] on link "3" at bounding box center [1016, 511] width 14 height 13
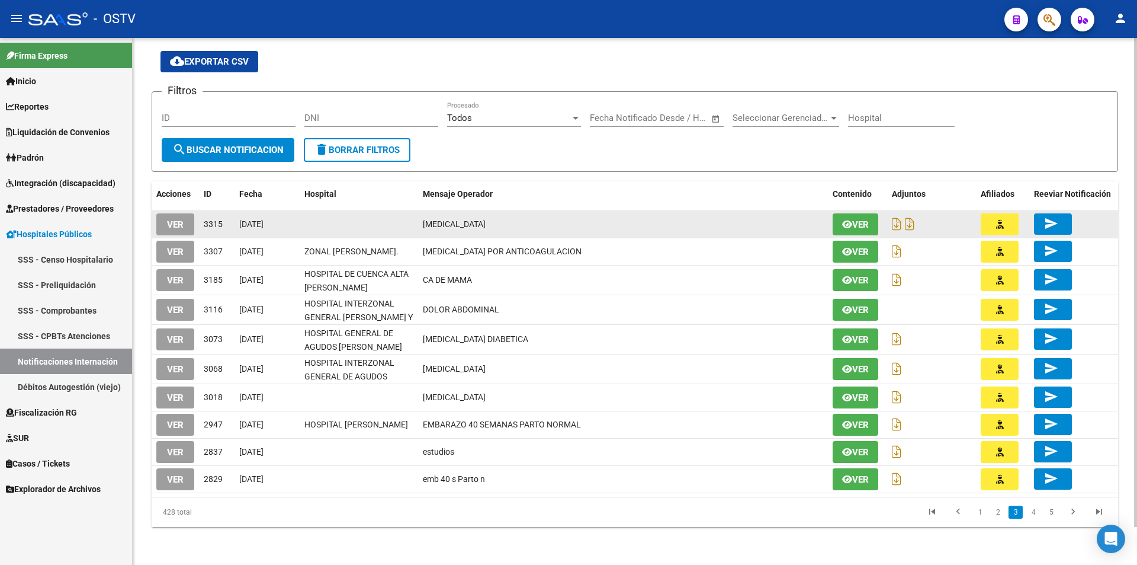
click at [843, 216] on button "Ver" at bounding box center [856, 224] width 46 height 22
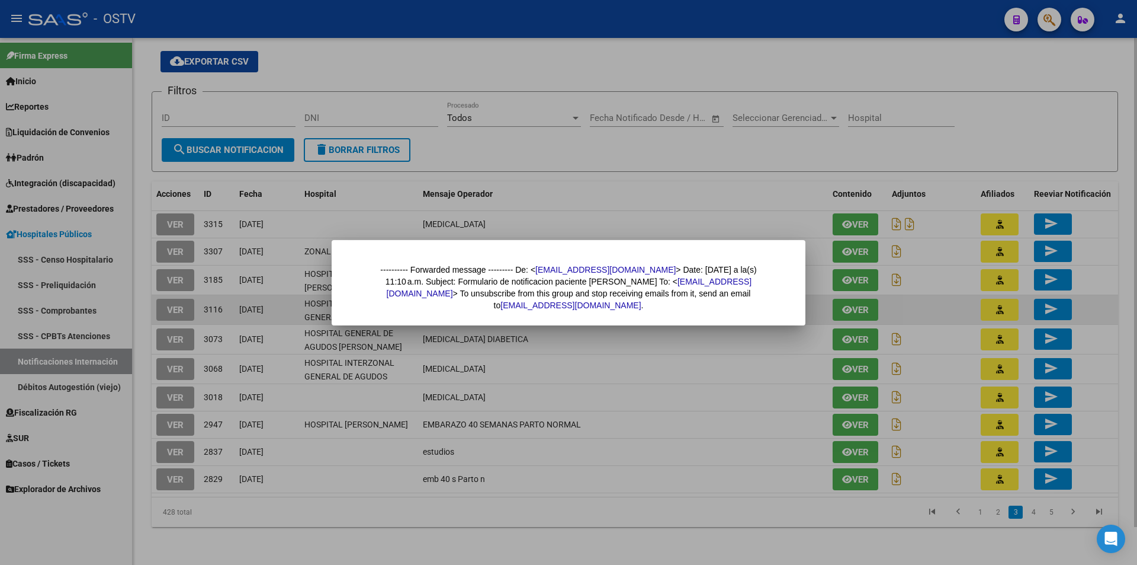
drag, startPoint x: 697, startPoint y: 373, endPoint x: 854, endPoint y: 305, distance: 170.9
click at [700, 373] on div at bounding box center [568, 282] width 1137 height 565
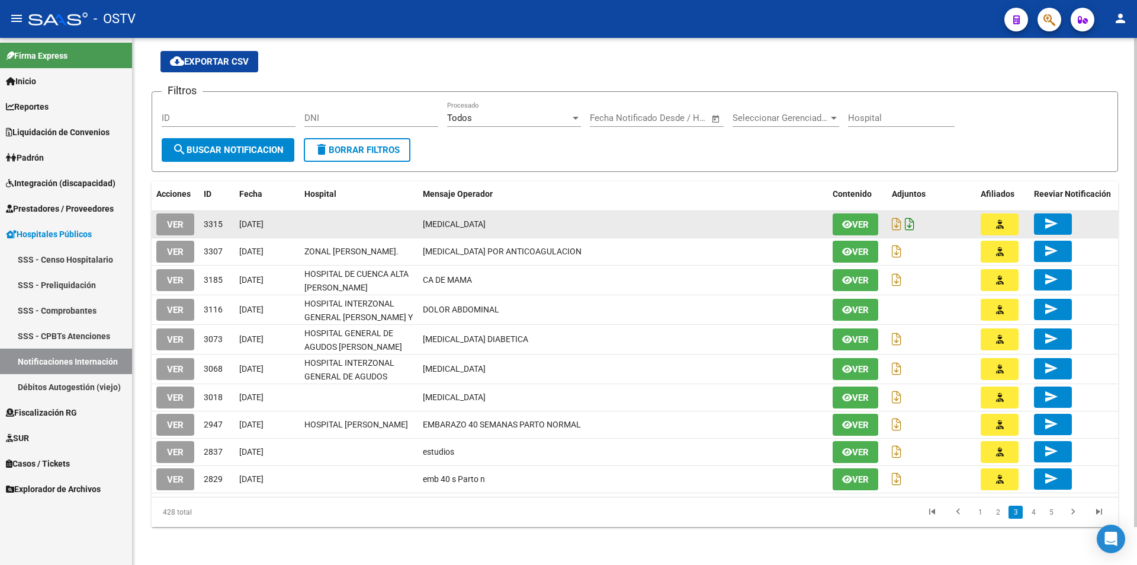
click at [908, 217] on icon at bounding box center [909, 223] width 9 height 13
click at [893, 223] on icon at bounding box center [896, 223] width 9 height 13
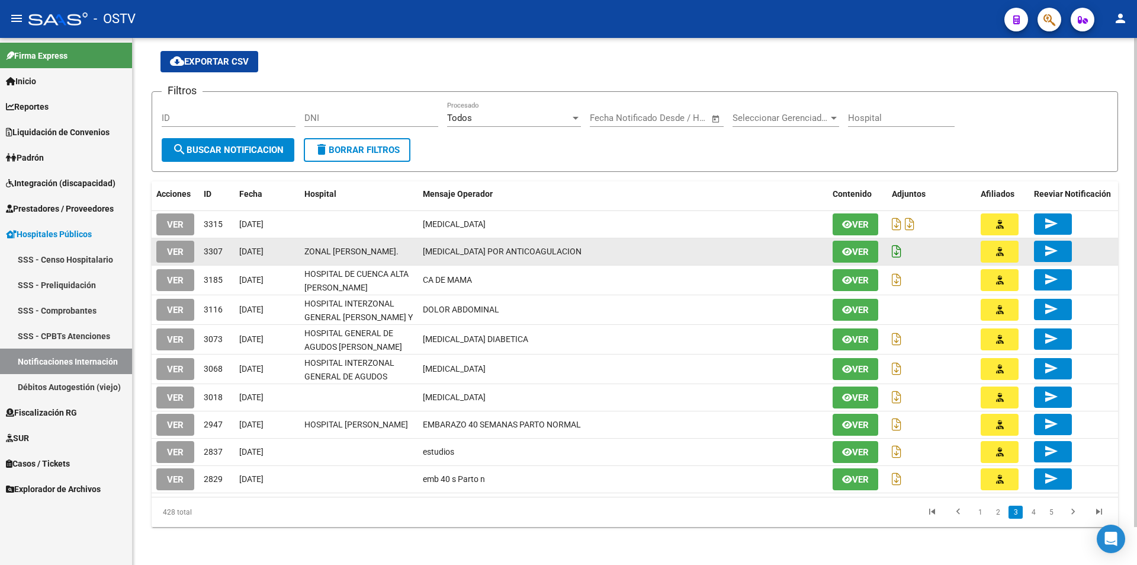
click at [895, 249] on icon at bounding box center [896, 251] width 9 height 13
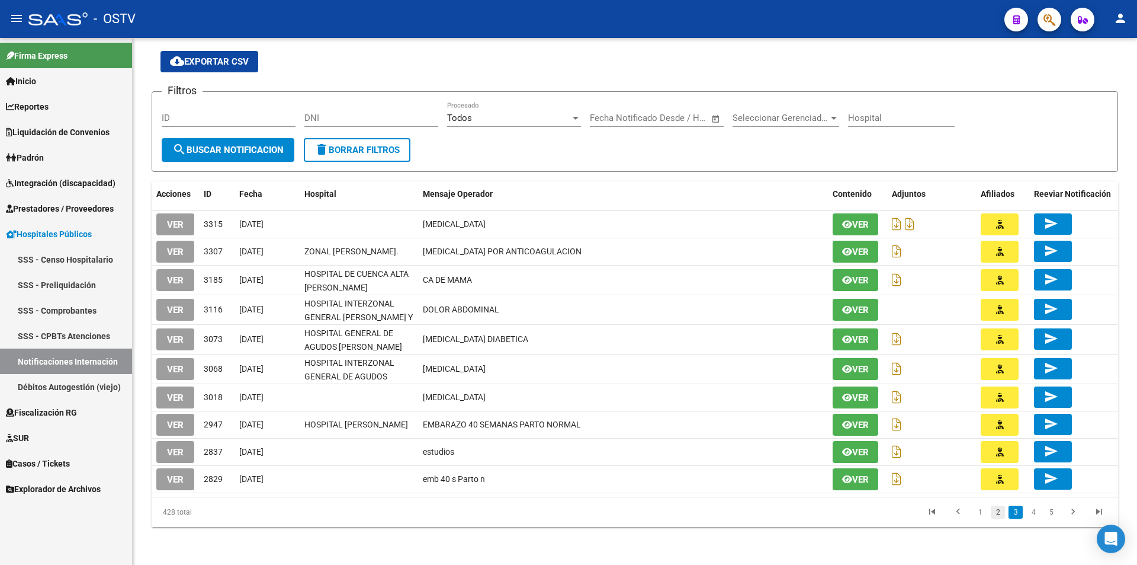
click at [999, 509] on link "2" at bounding box center [998, 511] width 14 height 13
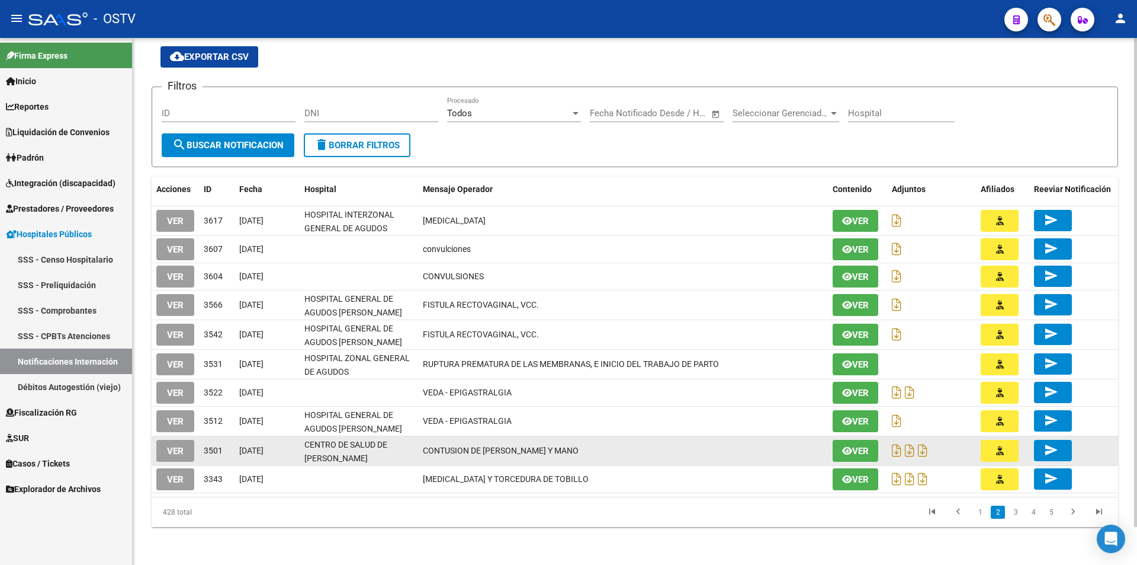
drag, startPoint x: 219, startPoint y: 451, endPoint x: 376, endPoint y: 451, distance: 157.0
click at [376, 451] on div "VER 3501 [DATE] CENTRO DE SALUD DE [PERSON_NAME] CONTUSION DE MUÑECA Y MANO Ver…" at bounding box center [635, 451] width 967 height 30
click at [385, 458] on div "CENTRO DE SALUD DE [PERSON_NAME]" at bounding box center [358, 450] width 109 height 25
click at [387, 457] on div "CENTRO DE SALUD DE [PERSON_NAME]" at bounding box center [358, 450] width 109 height 25
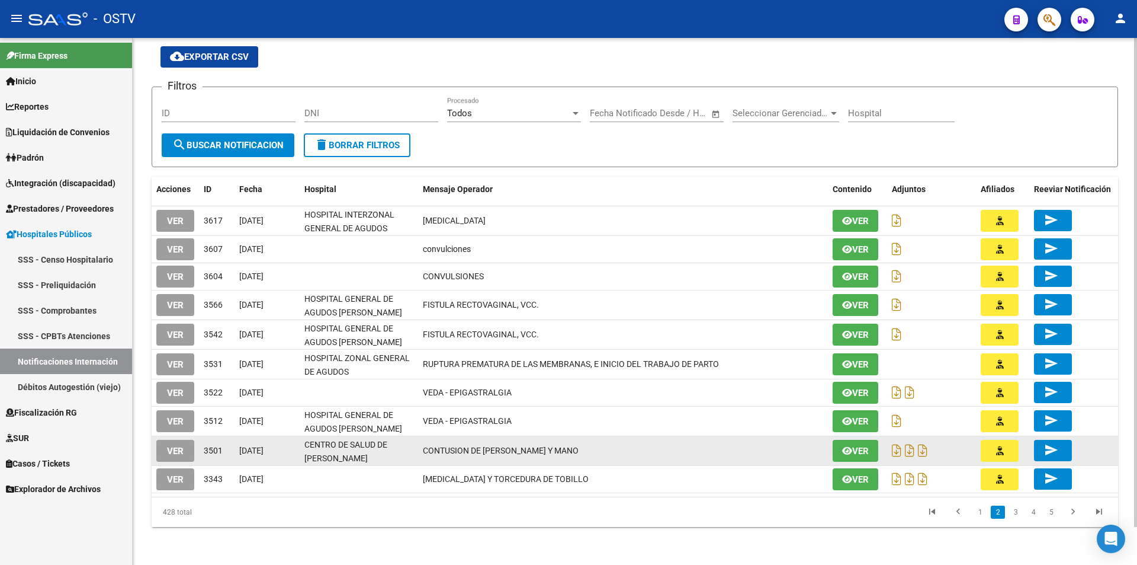
click at [387, 457] on div "CENTRO DE SALUD DE [PERSON_NAME]" at bounding box center [358, 450] width 109 height 25
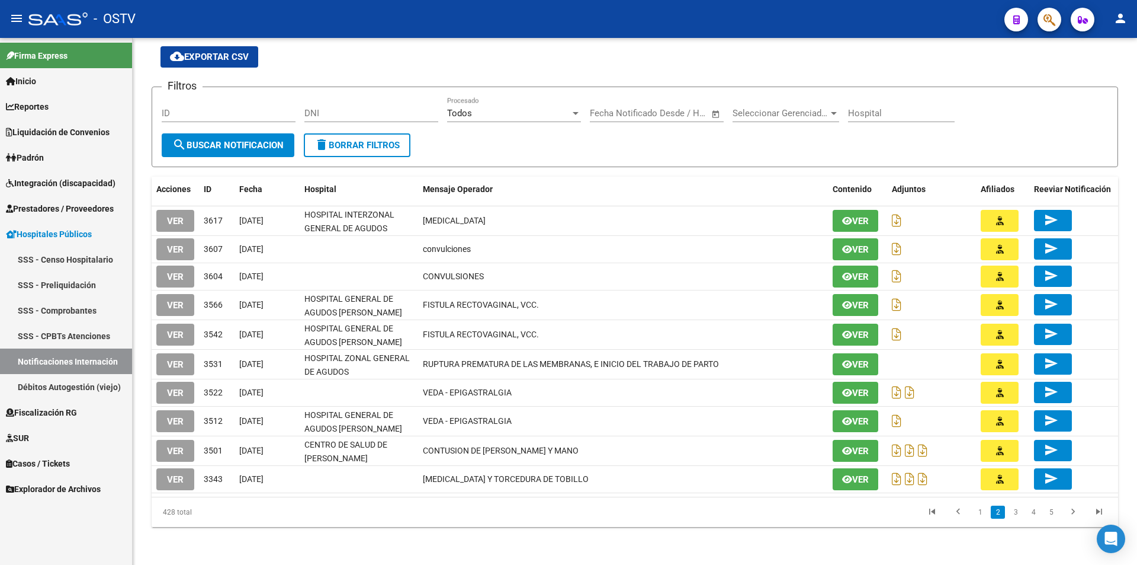
click at [72, 312] on link "SSS - Comprobantes" at bounding box center [66, 309] width 132 height 25
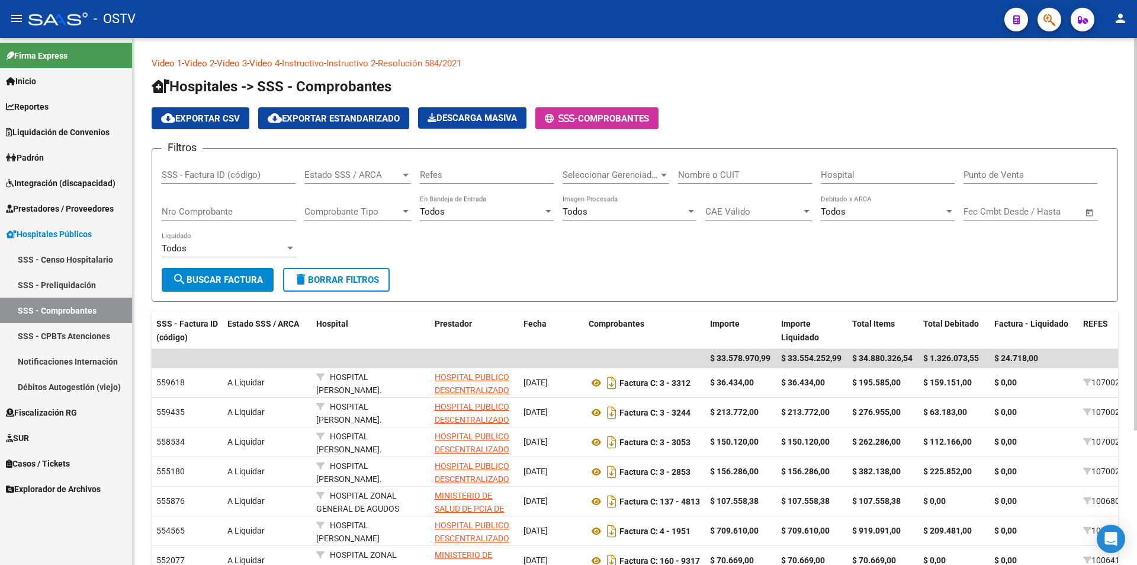
click at [498, 270] on form "Filtros SSS - Factura ID (código) Estado SSS / ARCA Estado SSS / ARCA Refes Sel…" at bounding box center [635, 224] width 967 height 153
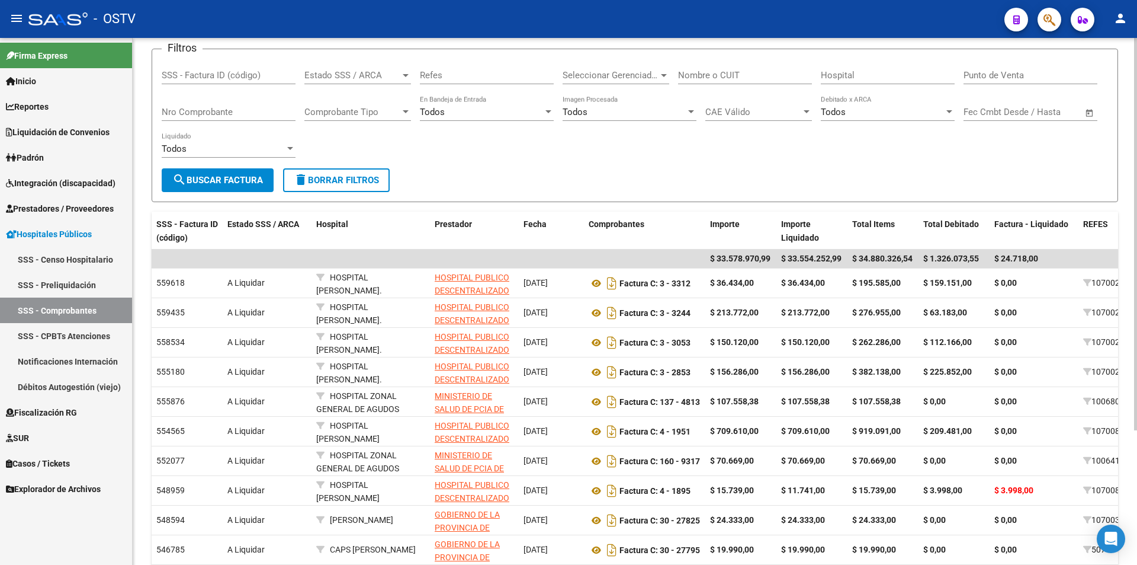
scroll to position [118, 0]
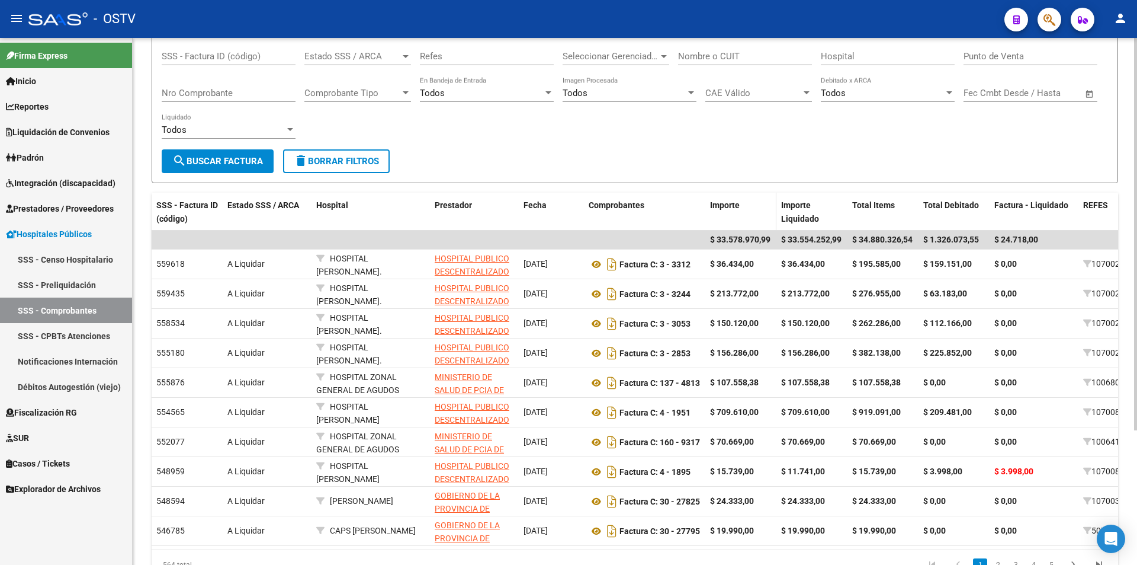
click at [730, 203] on span "Importe" at bounding box center [725, 204] width 30 height 9
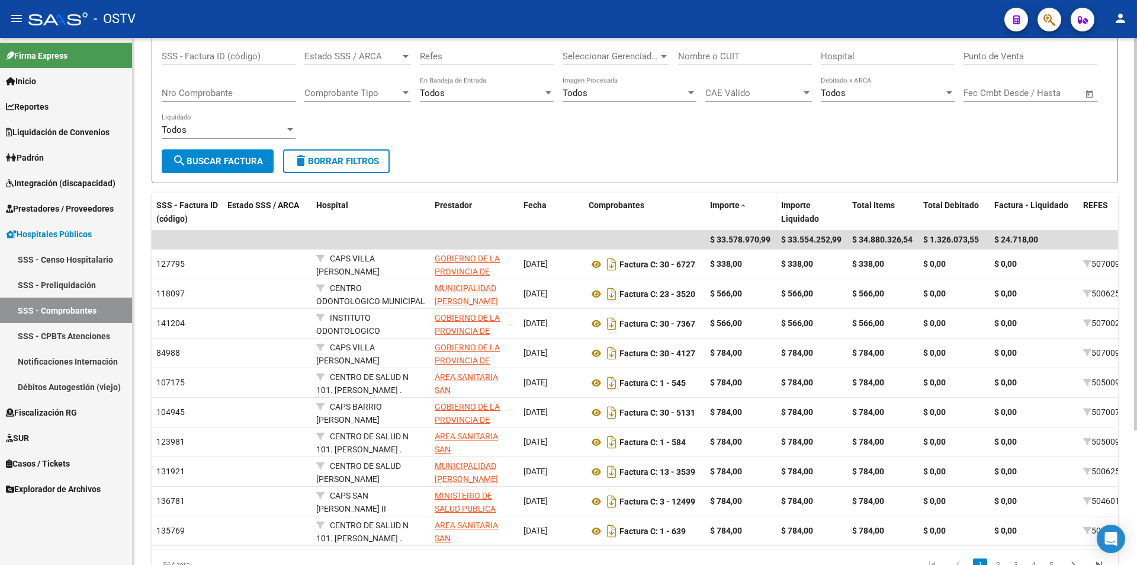
click at [730, 203] on span "Importe" at bounding box center [725, 204] width 30 height 9
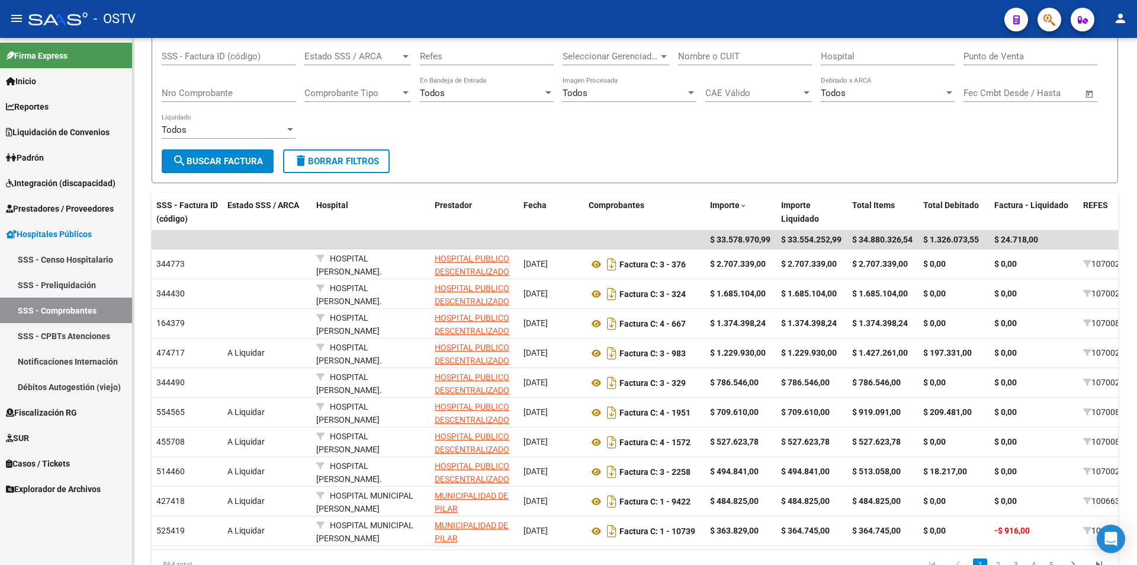
click at [59, 287] on link "SSS - Preliquidación" at bounding box center [66, 284] width 132 height 25
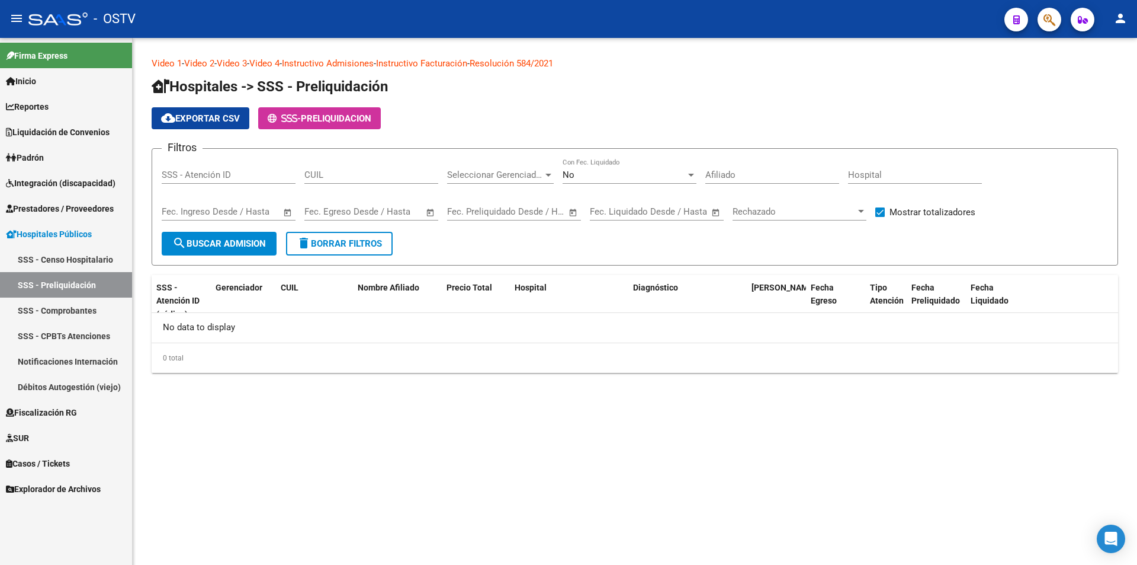
click at [91, 261] on link "SSS - Censo Hospitalario" at bounding box center [66, 258] width 132 height 25
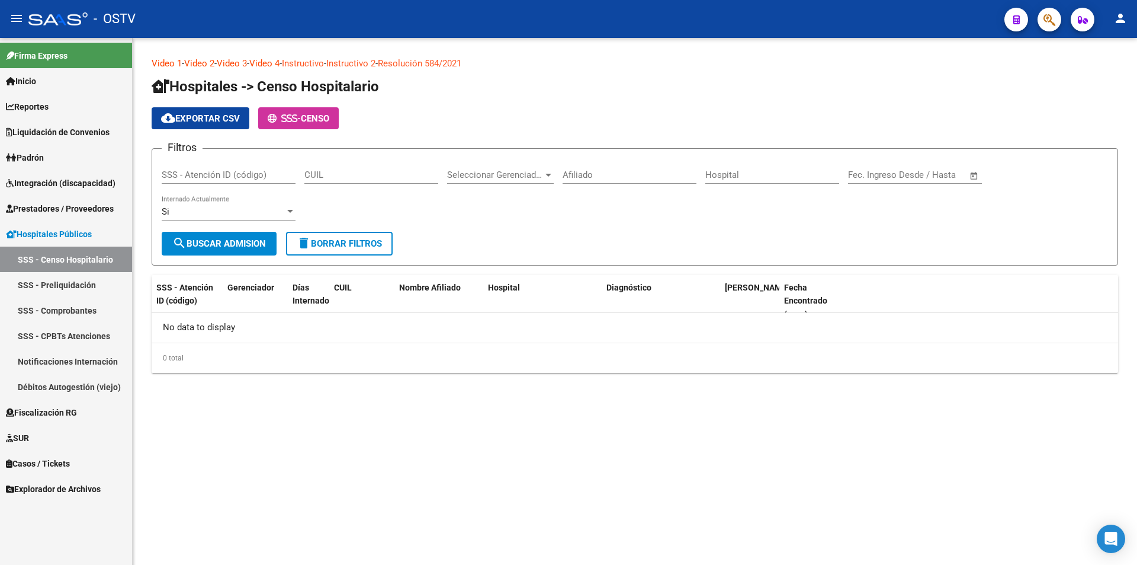
click at [105, 363] on link "Notificaciones Internación" at bounding box center [66, 360] width 132 height 25
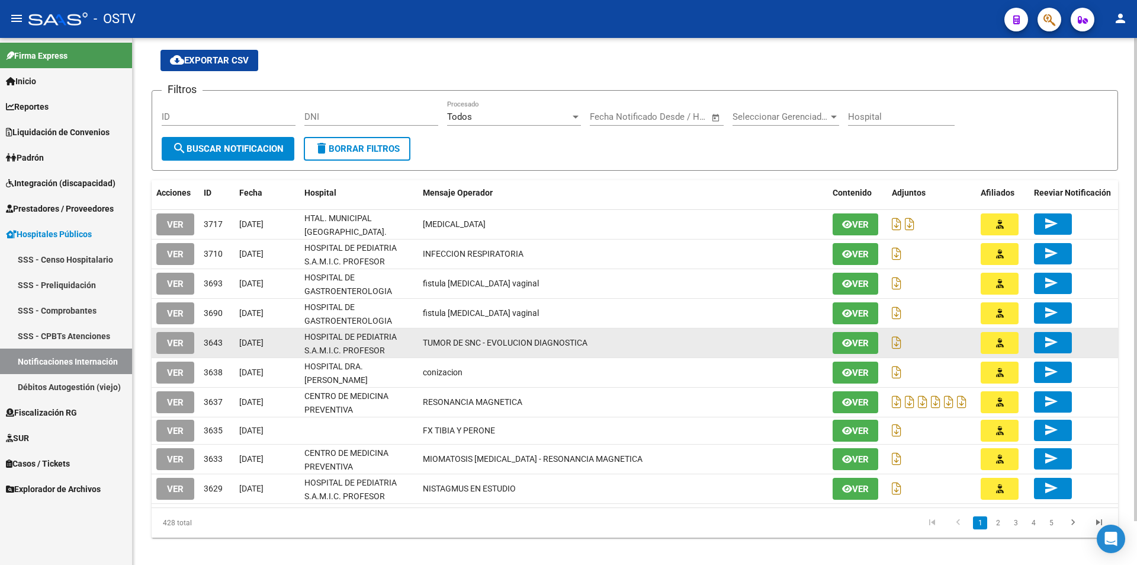
scroll to position [48, 0]
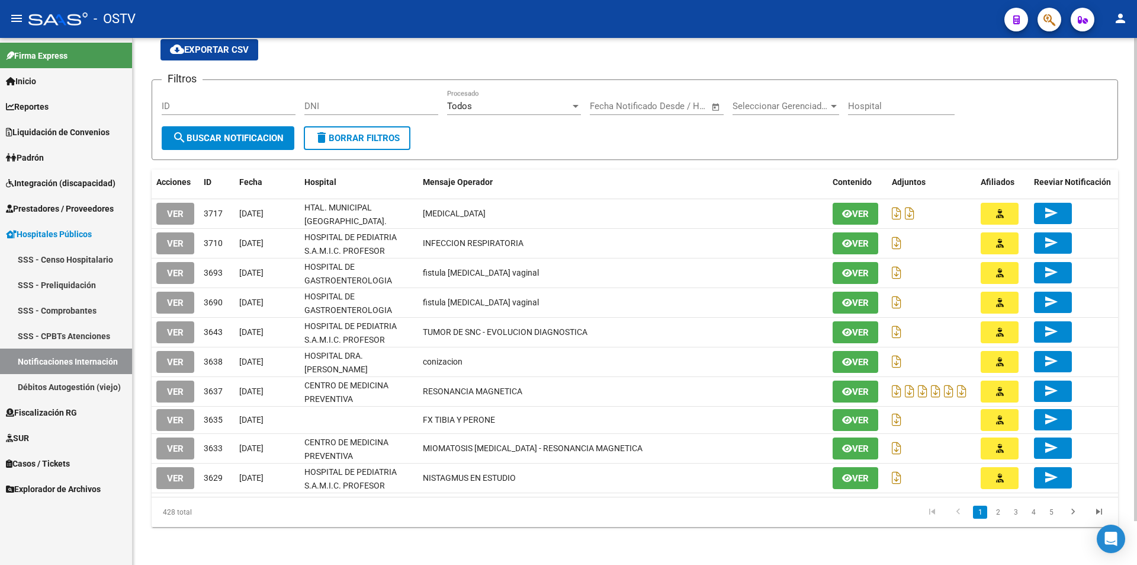
click at [1011, 518] on li "3" at bounding box center [1016, 512] width 18 height 20
click at [1012, 517] on link "3" at bounding box center [1016, 511] width 14 height 13
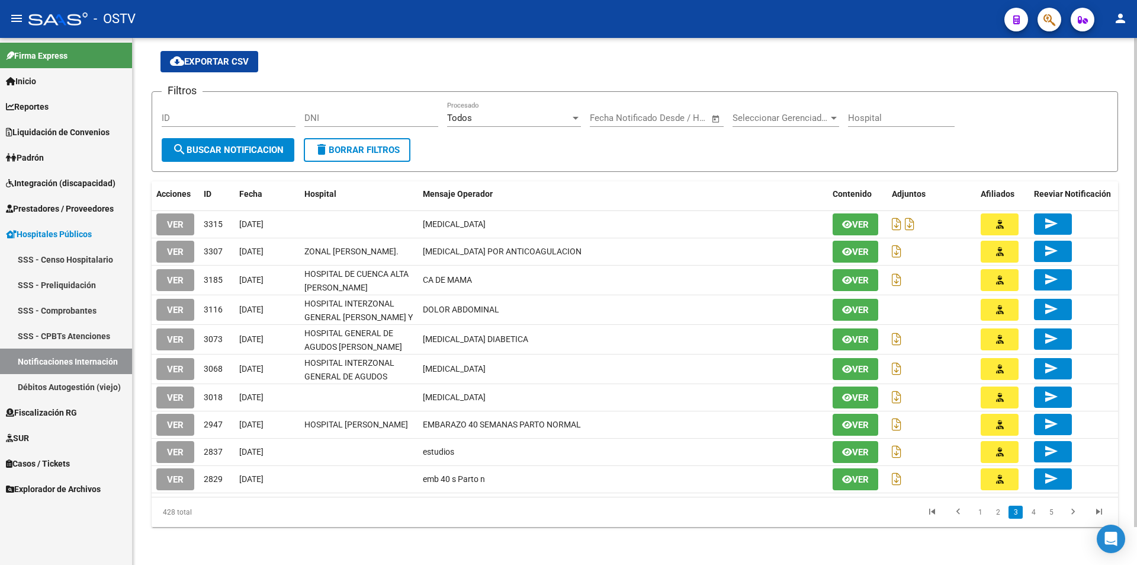
scroll to position [41, 0]
click at [995, 511] on link "2" at bounding box center [998, 511] width 14 height 13
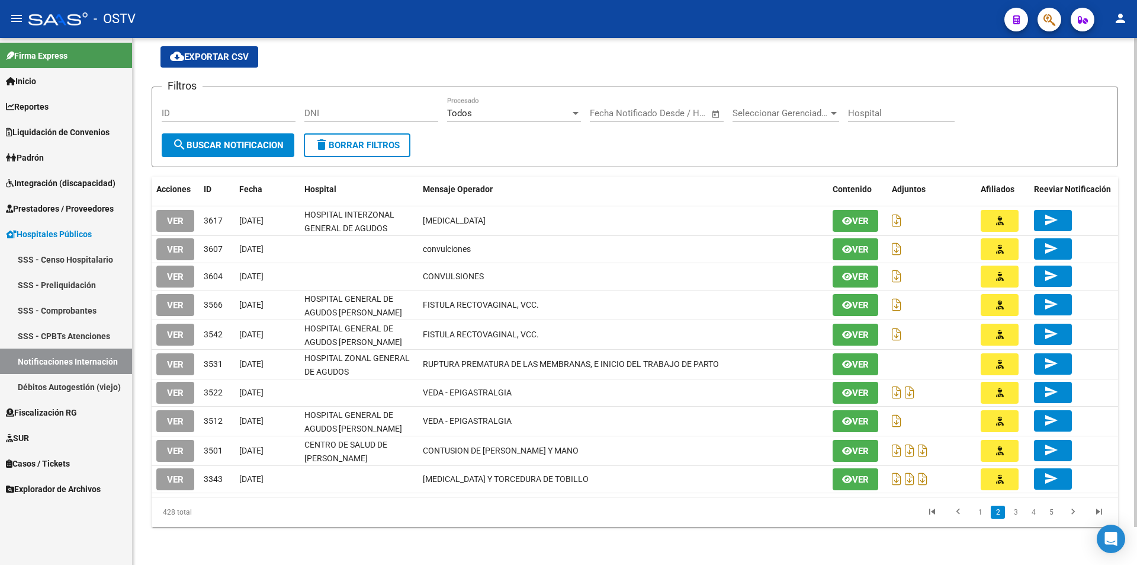
click at [445, 158] on form "Filtros ID DNI Todos Procesado Fecha inicio – Fecha fin Fecha Notificado Desde …" at bounding box center [635, 126] width 967 height 81
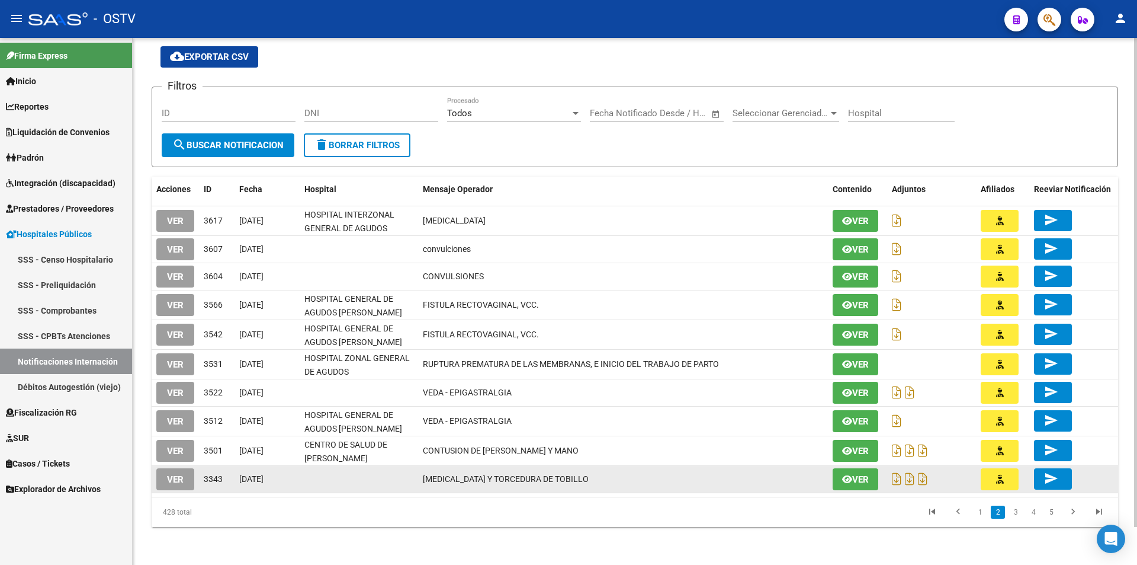
click at [548, 474] on span "[MEDICAL_DATA] Y TORCEDURA DE TOBILLO" at bounding box center [506, 478] width 166 height 9
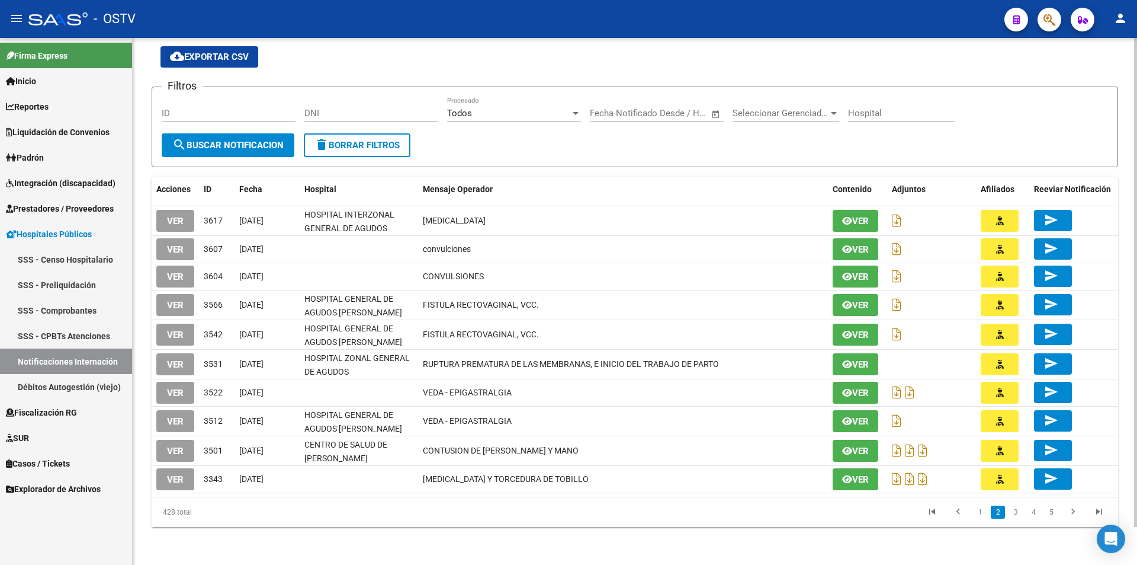
click at [583, 553] on div "HOSPITALES -> Notificaciones de Internación cloud_download Exportar CSV Filtros…" at bounding box center [635, 280] width 1005 height 567
drag, startPoint x: 17, startPoint y: 374, endPoint x: 25, endPoint y: 368, distance: 10.7
click at [18, 375] on link "Débitos Autogestión (viejo)" at bounding box center [66, 386] width 132 height 25
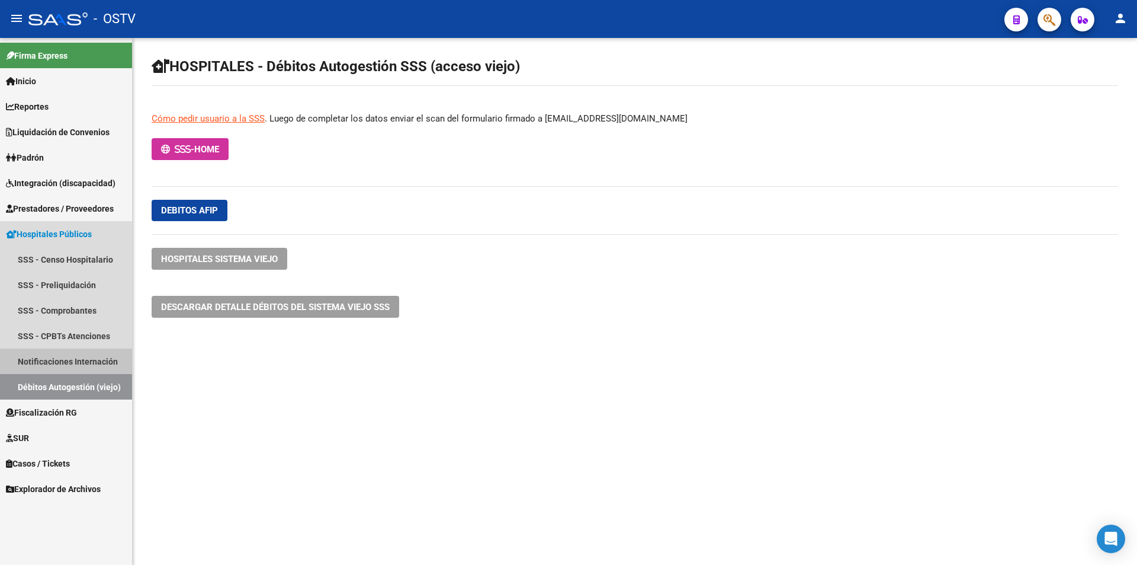
click at [36, 351] on link "Notificaciones Internación" at bounding box center [66, 360] width 132 height 25
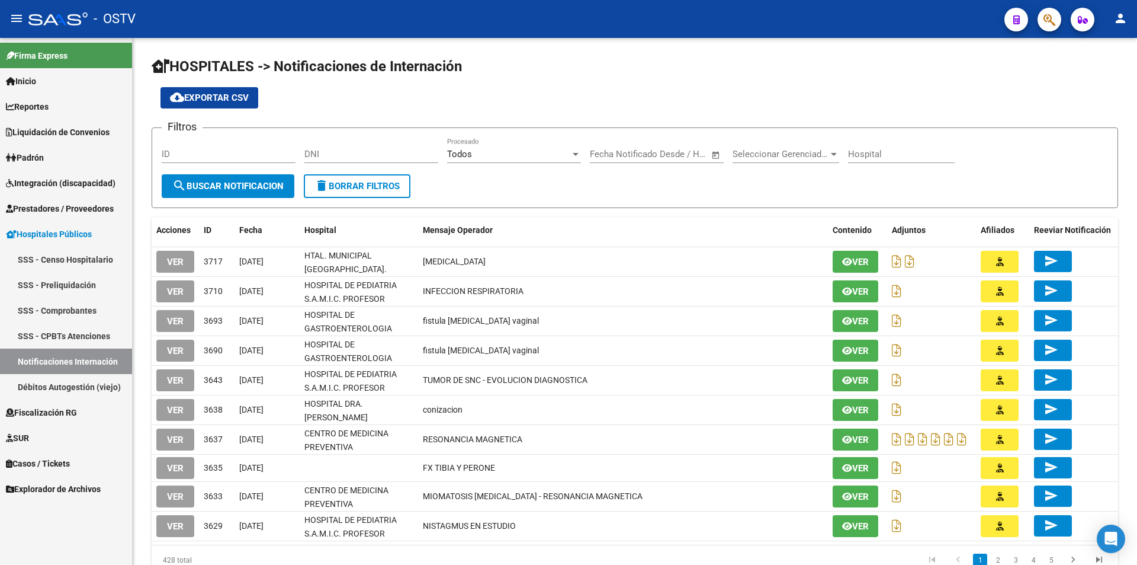
click at [72, 335] on link "SSS - CPBTs Atenciones" at bounding box center [66, 335] width 132 height 25
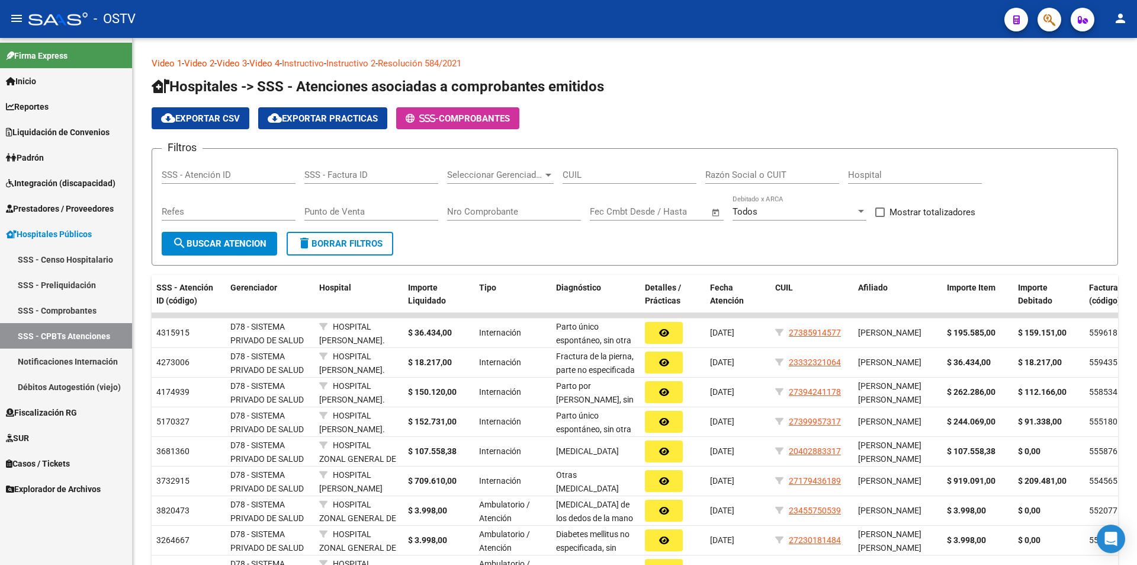
click at [111, 361] on link "Notificaciones Internación" at bounding box center [66, 360] width 132 height 25
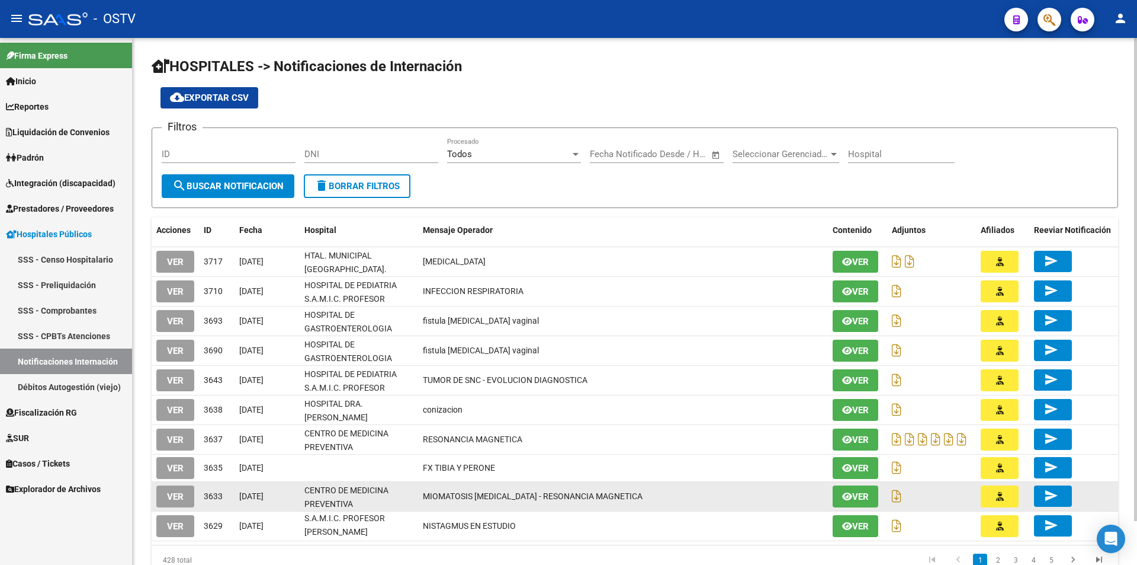
scroll to position [48, 0]
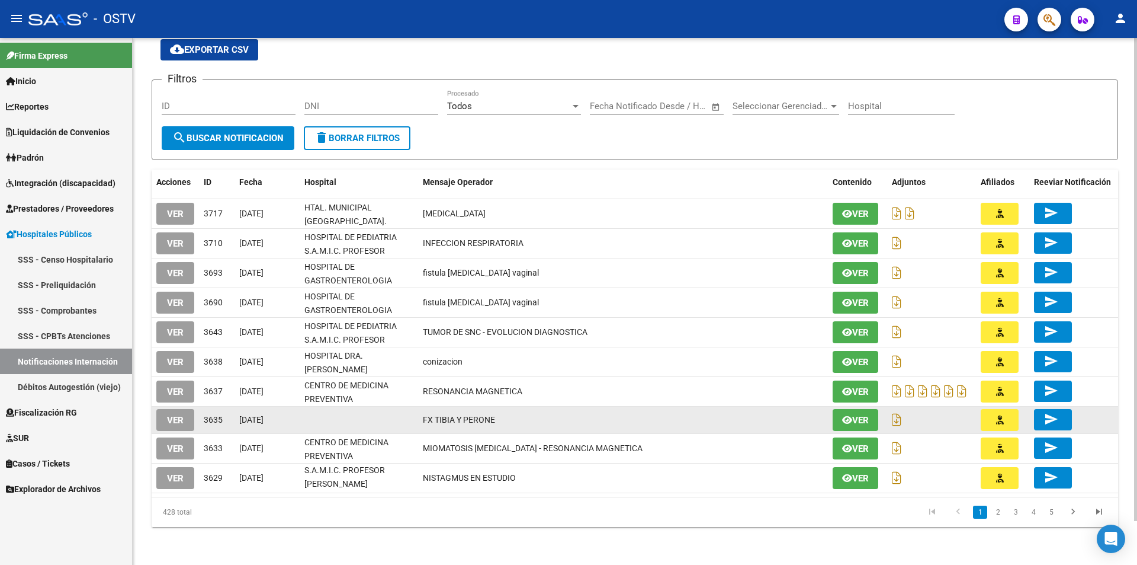
click at [472, 421] on span "FX TIBIA Y PERONE" at bounding box center [459, 419] width 72 height 9
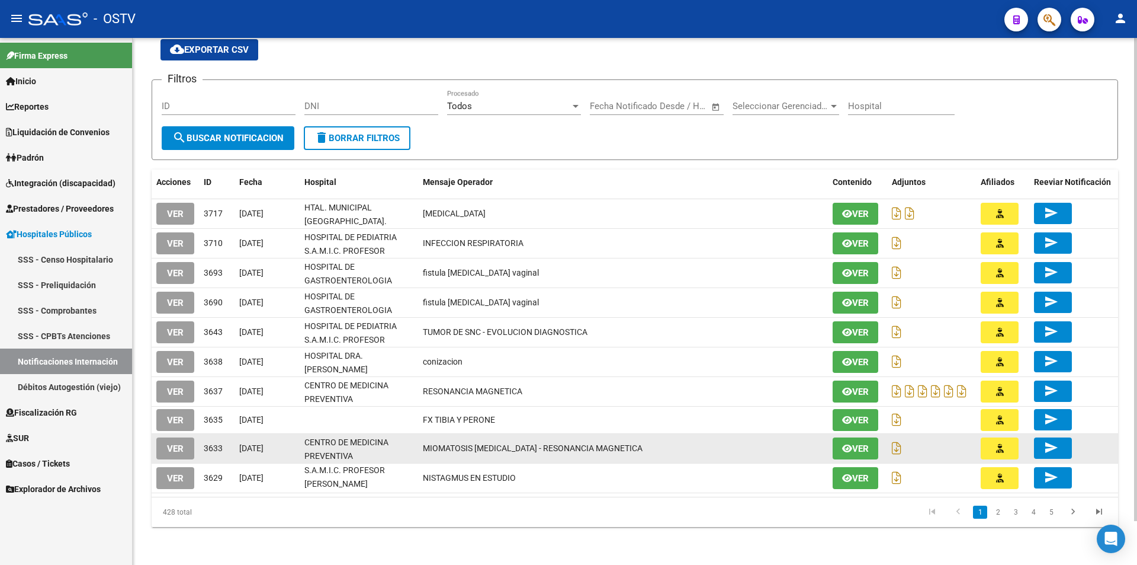
click at [590, 437] on datatable-body-cell "MIOMATOSIS [MEDICAL_DATA] - RESONANCIA MAGNETICA" at bounding box center [623, 448] width 410 height 29
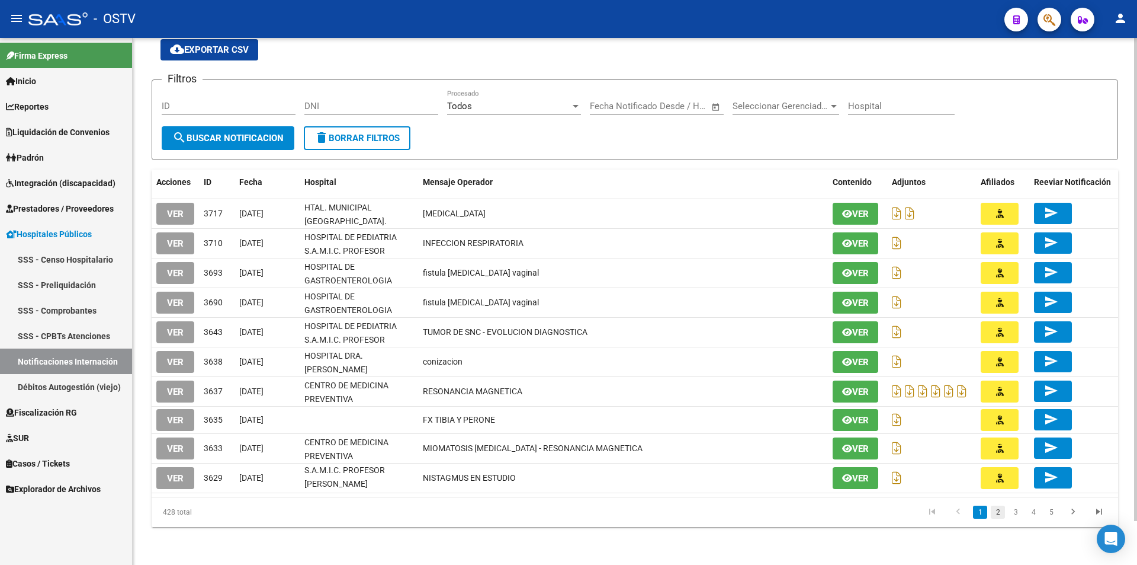
click at [995, 506] on link "2" at bounding box center [998, 511] width 14 height 13
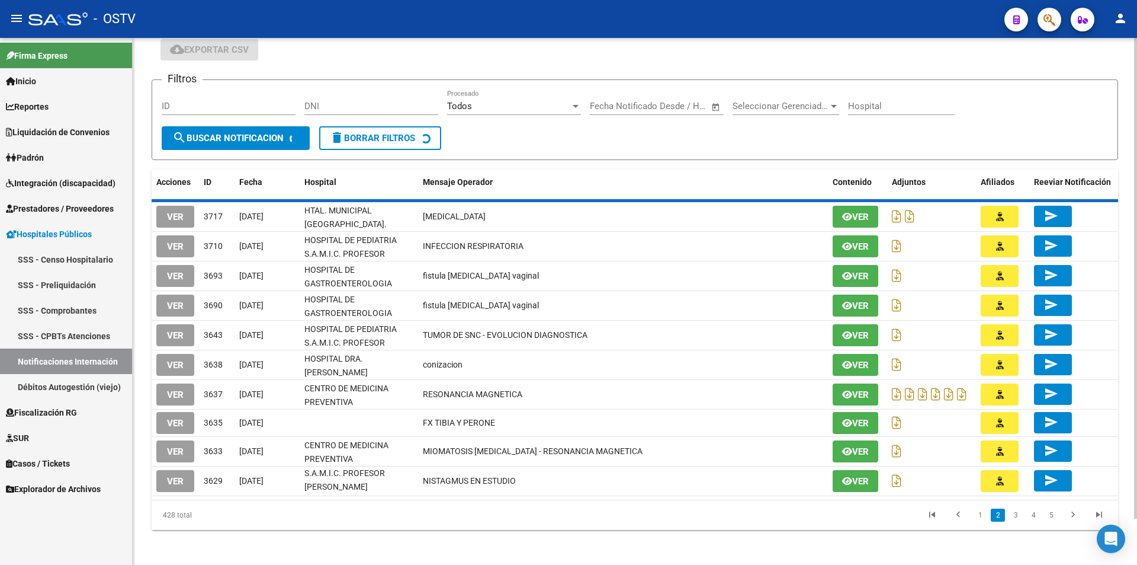
scroll to position [41, 0]
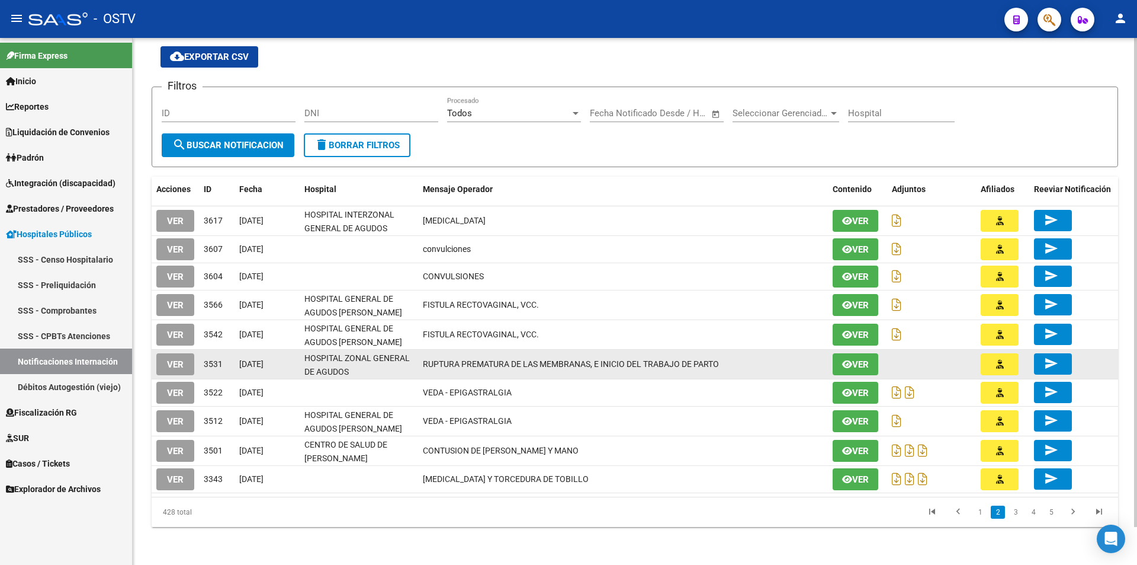
click at [420, 363] on datatable-body-cell "RUPTURA PREMATURA DE LAS MEMBRANAS, E INICIO DEL TRABAJO DE PARTO" at bounding box center [623, 363] width 410 height 29
click at [420, 360] on datatable-body-cell "RUPTURA PREMATURA DE LAS MEMBRANAS, E INICIO DEL TRABAJO DE PARTO" at bounding box center [623, 363] width 410 height 29
drag, startPoint x: 420, startPoint y: 360, endPoint x: 395, endPoint y: 368, distance: 26.6
click at [395, 368] on div "VER 3531 [DATE] HOSPITAL ZONAL GENERAL DE AGUDOS [PERSON_NAME] RUPTURA PREMATUR…" at bounding box center [635, 364] width 967 height 30
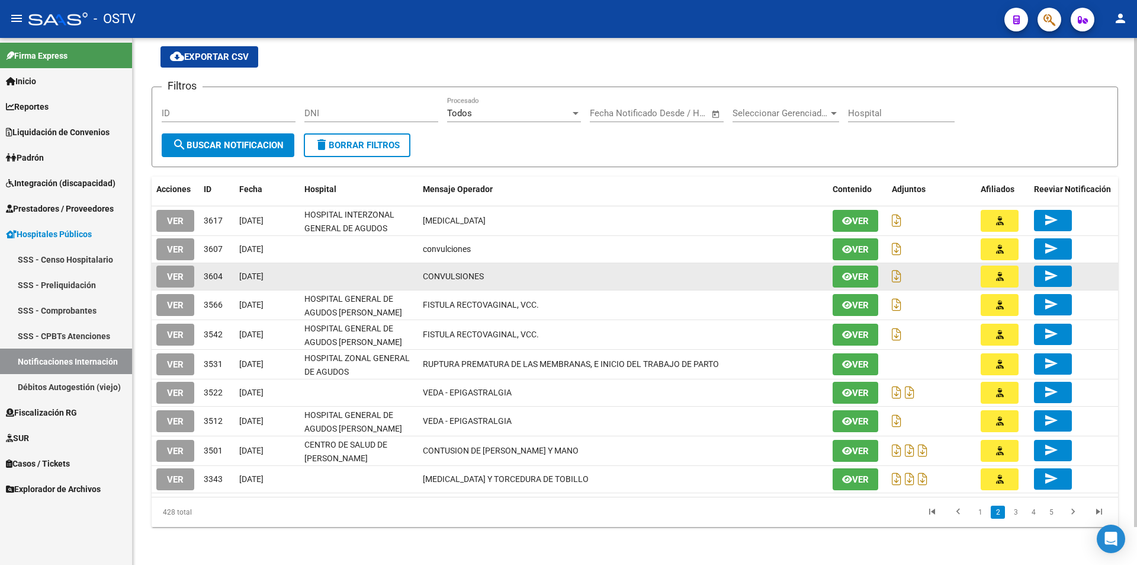
click at [336, 269] on datatable-body-cell at bounding box center [359, 276] width 118 height 27
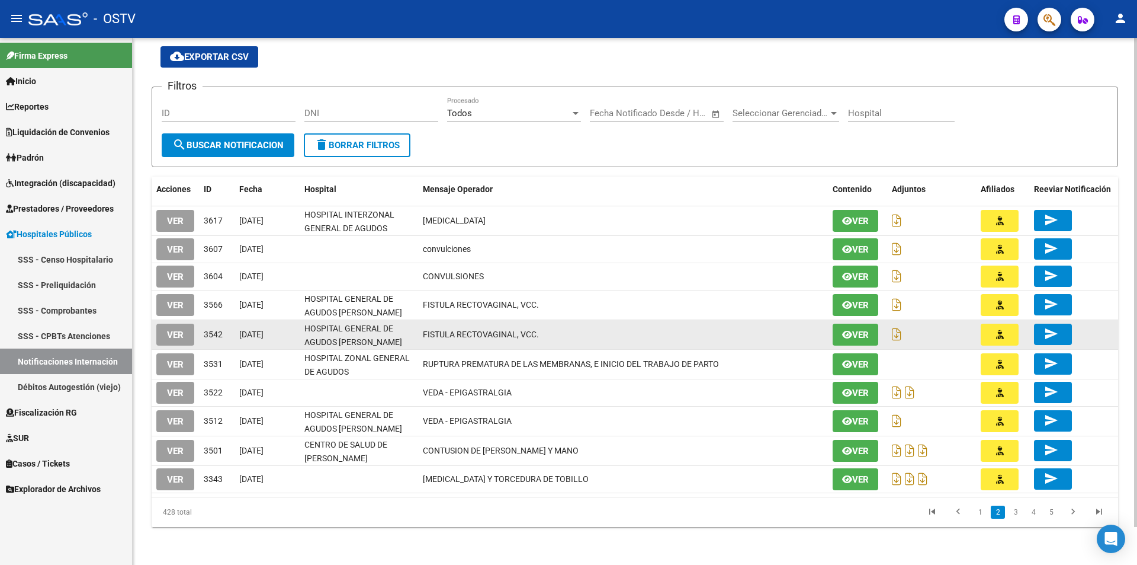
drag, startPoint x: 351, startPoint y: 299, endPoint x: 344, endPoint y: 323, distance: 25.1
click at [351, 303] on span "HOSPITAL GENERAL DE AGUDOS [PERSON_NAME]" at bounding box center [353, 305] width 98 height 23
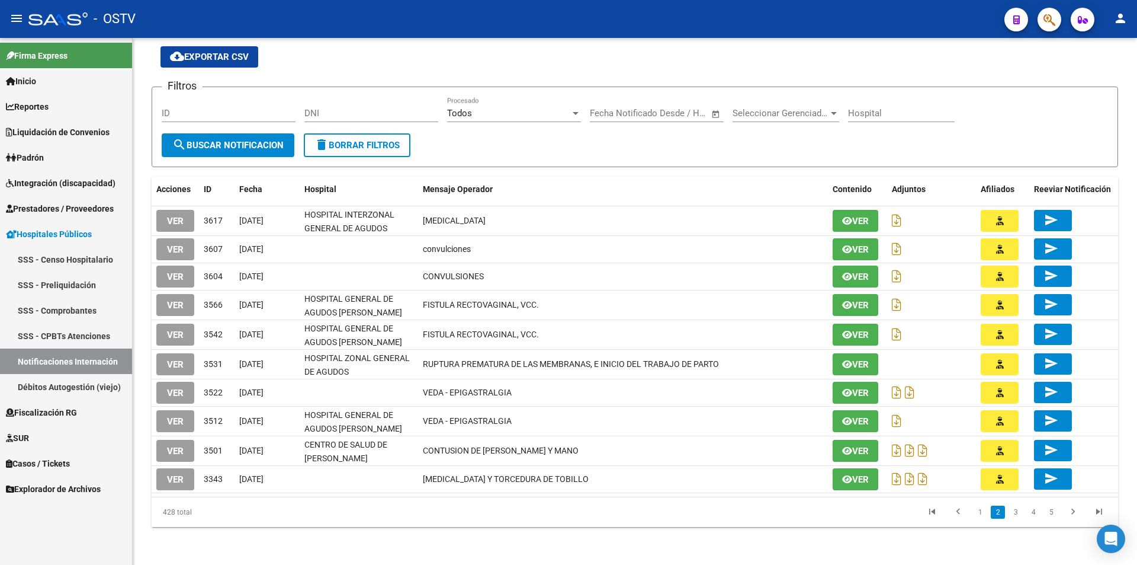
click at [88, 335] on link "SSS - CPBTs Atenciones" at bounding box center [66, 335] width 132 height 25
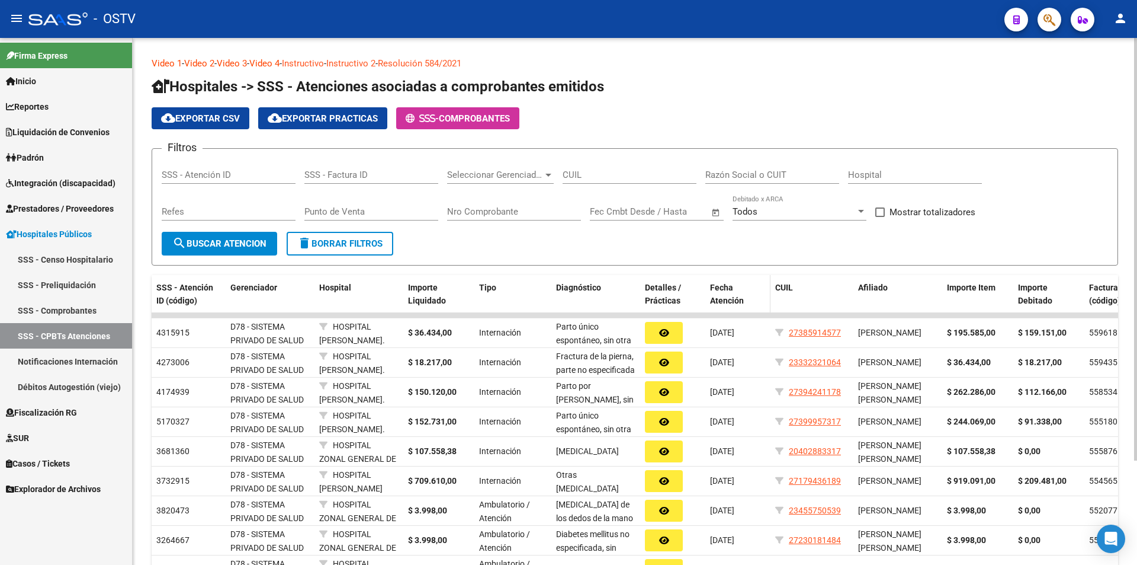
click at [726, 291] on span "Fecha Atención" at bounding box center [727, 294] width 34 height 23
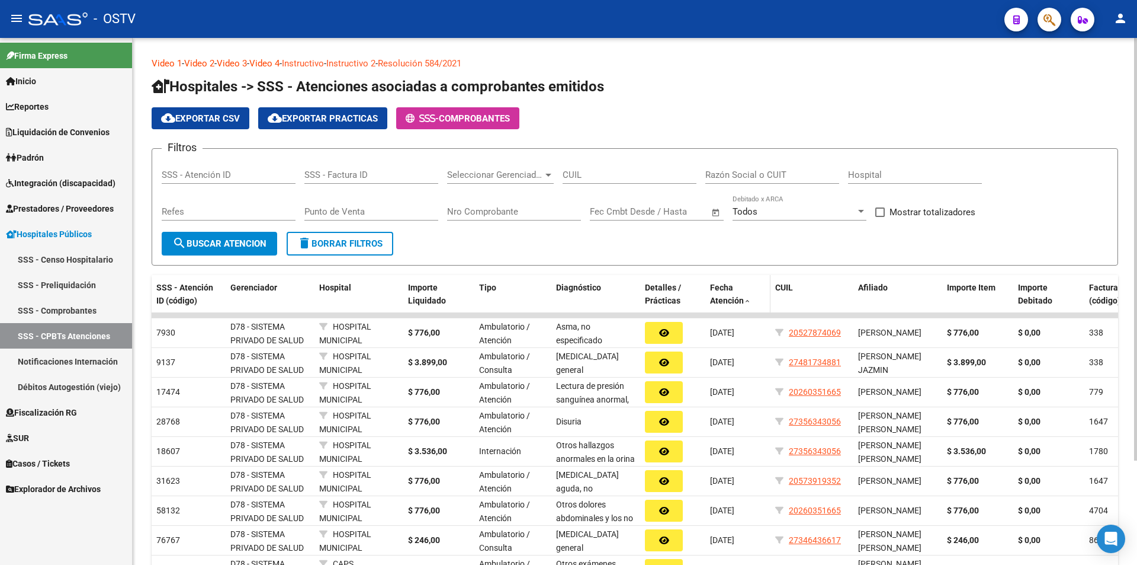
click at [726, 291] on span "Fecha Atención" at bounding box center [727, 294] width 34 height 23
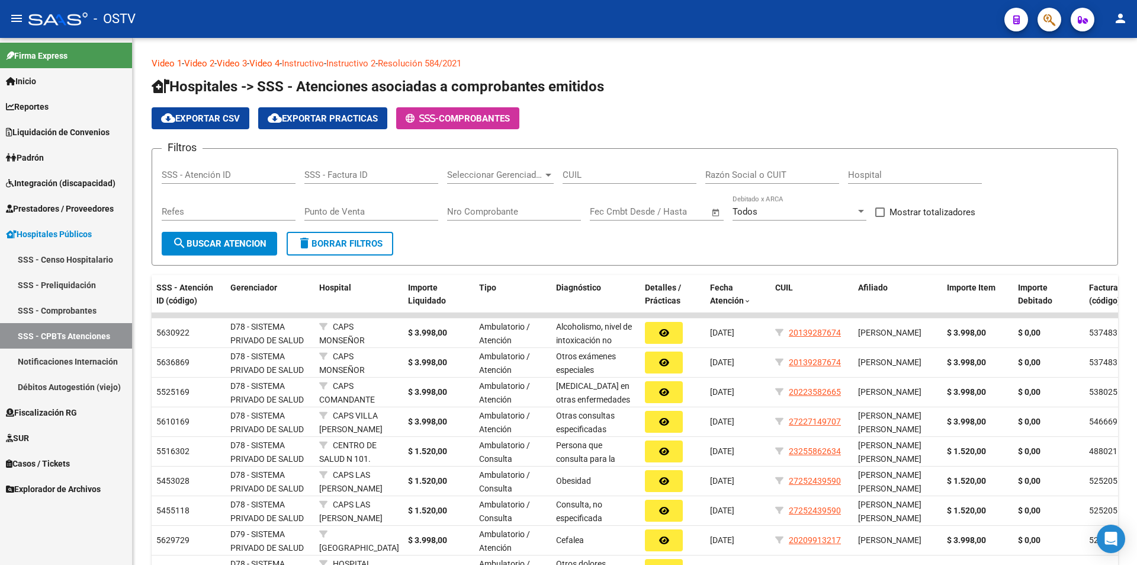
click at [91, 299] on link "SSS - Comprobantes" at bounding box center [66, 309] width 132 height 25
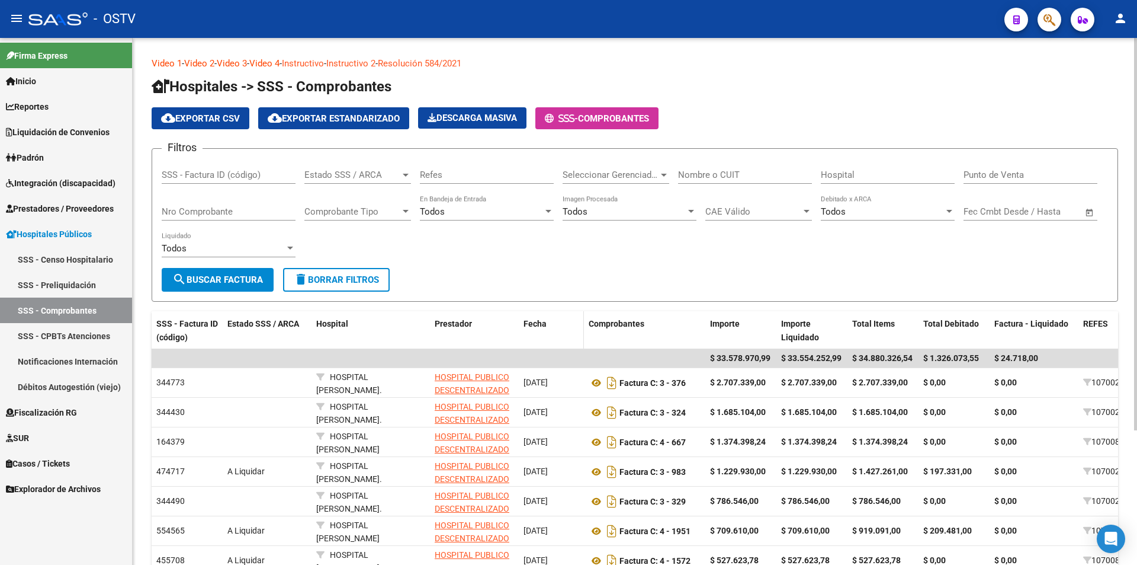
click at [541, 320] on span "Fecha" at bounding box center [535, 323] width 23 height 9
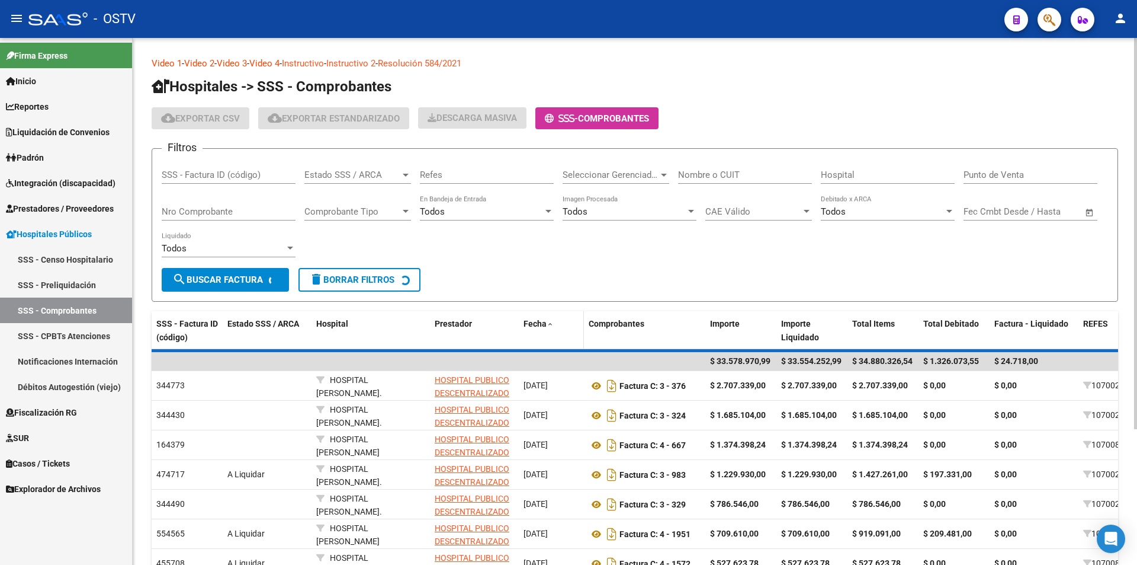
click at [541, 320] on span "Fecha" at bounding box center [535, 323] width 23 height 9
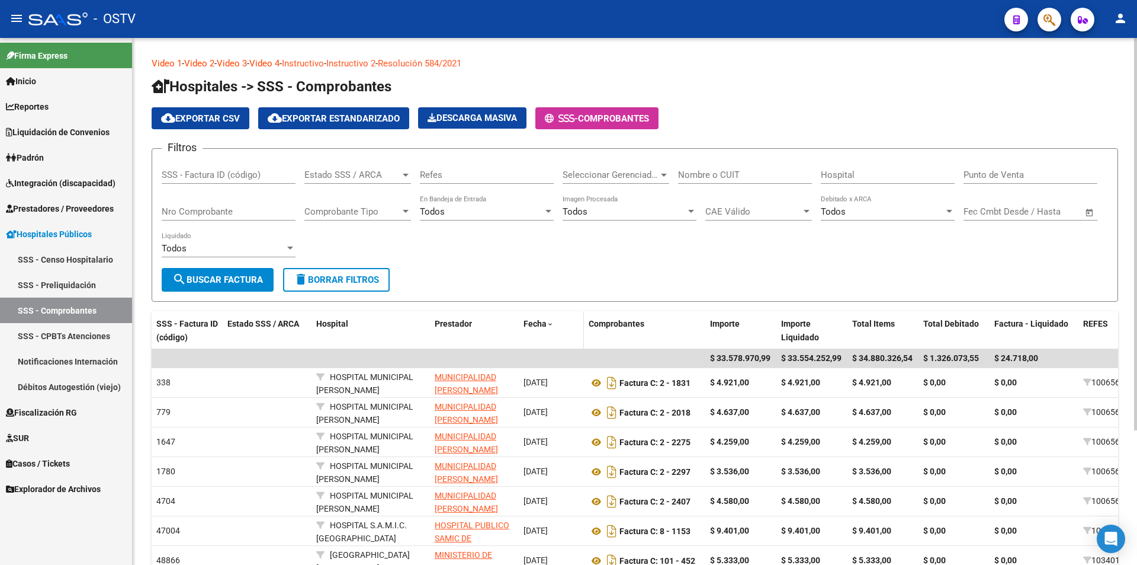
click at [541, 320] on span "Fecha" at bounding box center [535, 323] width 23 height 9
click at [557, 290] on form "Filtros SSS - Factura ID (código) Estado SSS / ARCA Estado SSS / ARCA Refes Sel…" at bounding box center [635, 224] width 967 height 153
click at [551, 322] on span at bounding box center [550, 324] width 7 height 8
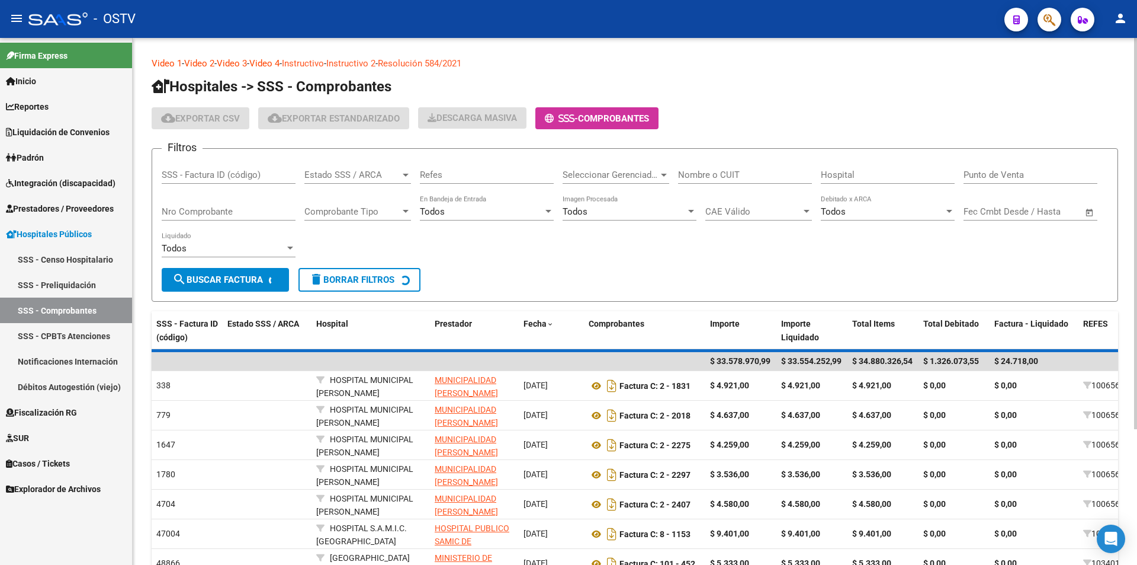
click at [530, 264] on div "Filtros SSS - Factura ID (código) Estado SSS / ARCA Estado SSS / ARCA Refes Sel…" at bounding box center [635, 213] width 947 height 110
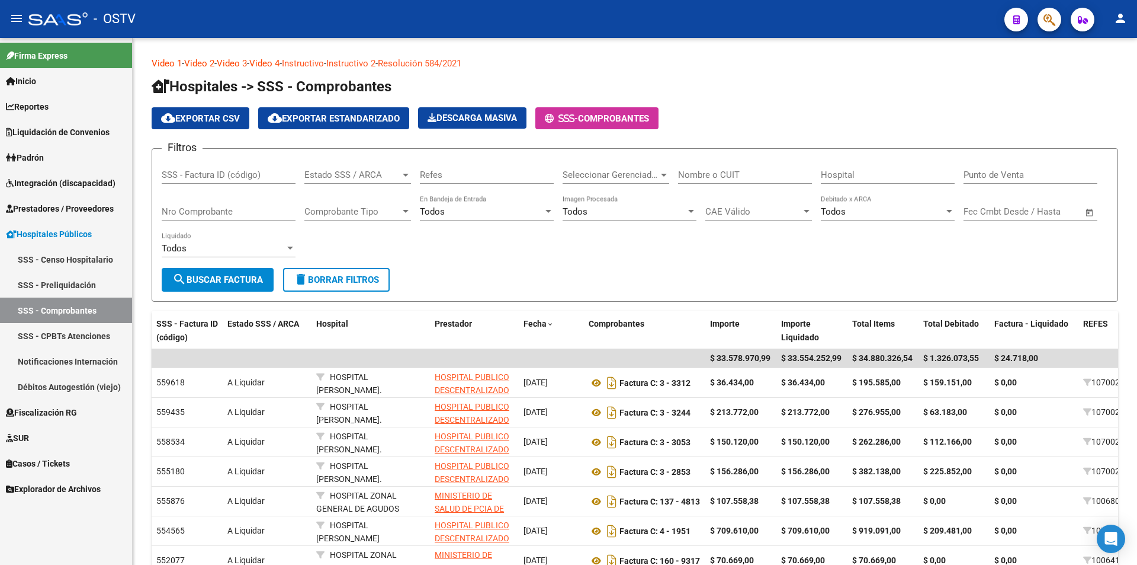
click at [120, 265] on link "SSS - Censo Hospitalario" at bounding box center [66, 258] width 132 height 25
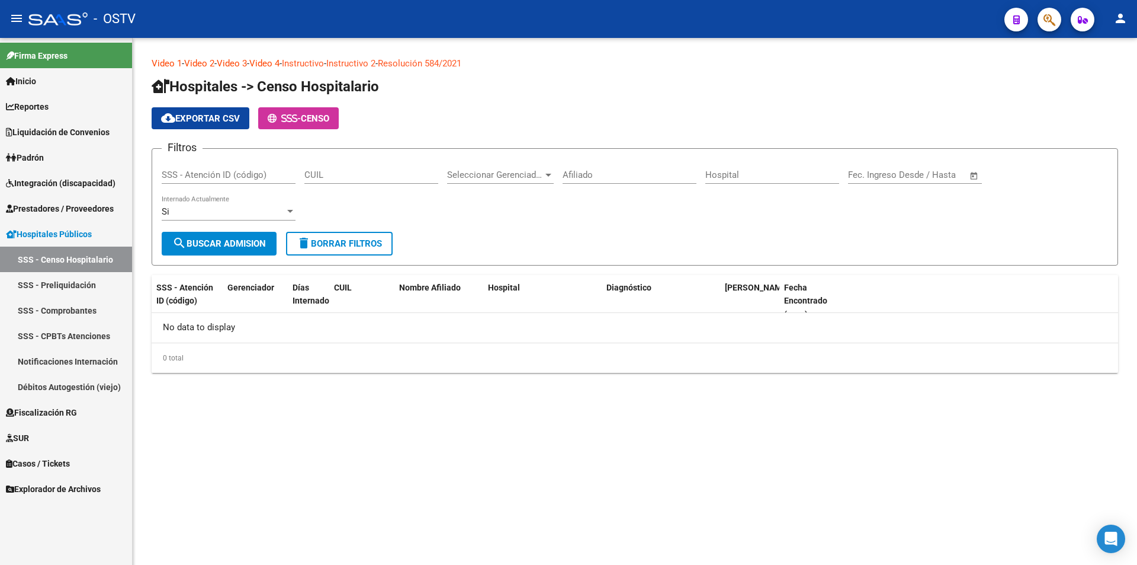
click at [105, 293] on link "SSS - Preliquidación" at bounding box center [66, 284] width 132 height 25
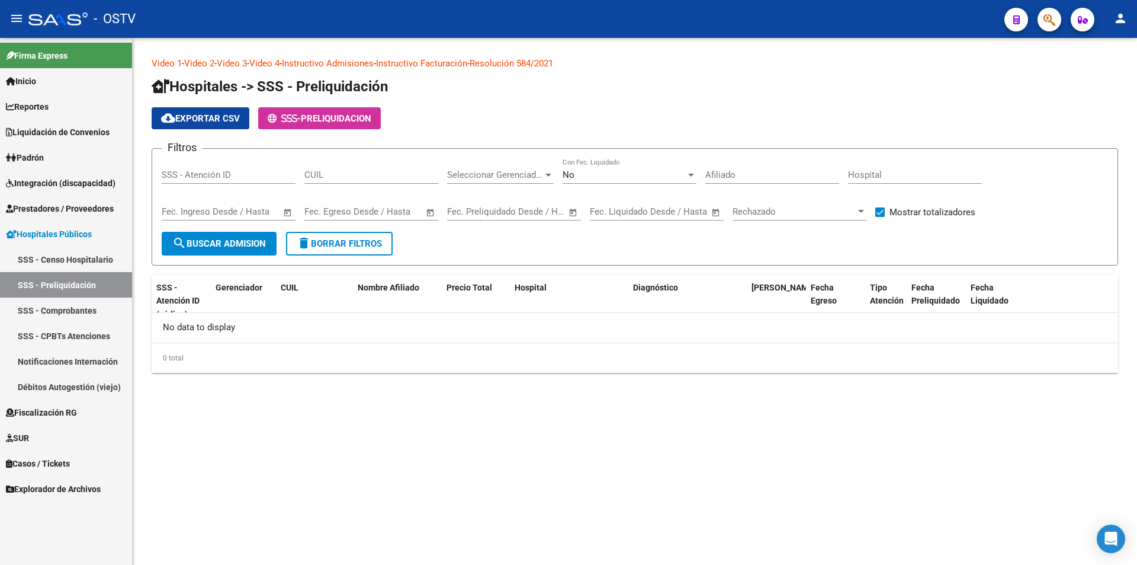
click at [396, 383] on div "Video 1 - Video 2 - Video 3 - Video 4 - Instructivo Admisiones - Instructivo Fa…" at bounding box center [635, 224] width 1005 height 373
click at [624, 155] on form "Filtros SSS - Atención ID CUIL Seleccionar Gerenciador Seleccionar Gerenciador …" at bounding box center [635, 206] width 967 height 117
click at [618, 177] on div "No" at bounding box center [624, 174] width 123 height 11
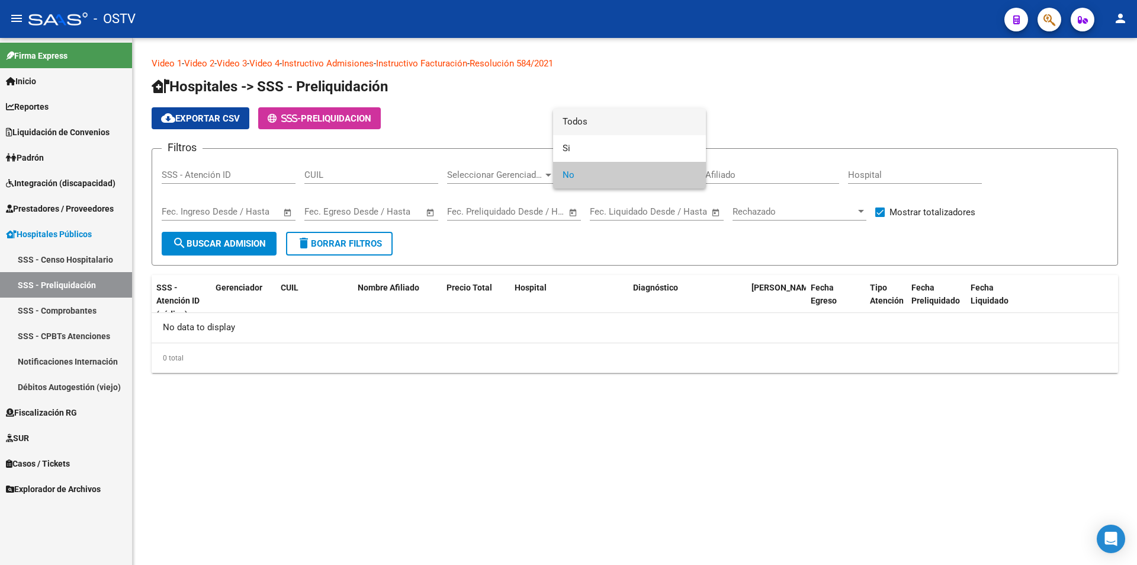
click at [618, 124] on span "Todos" at bounding box center [630, 121] width 134 height 27
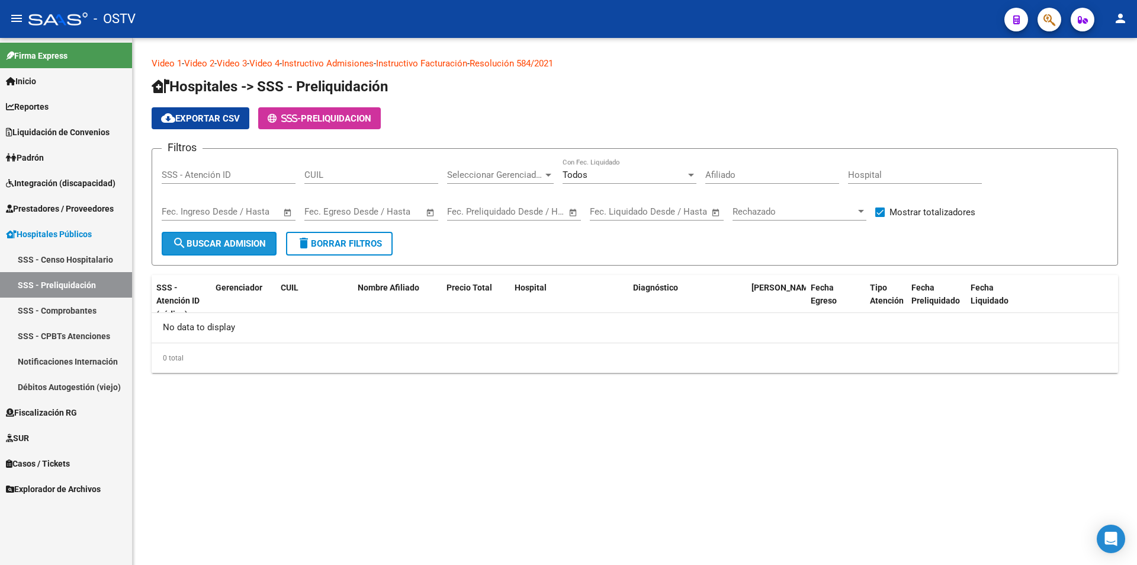
click at [256, 243] on span "search Buscar admision" at bounding box center [219, 243] width 94 height 11
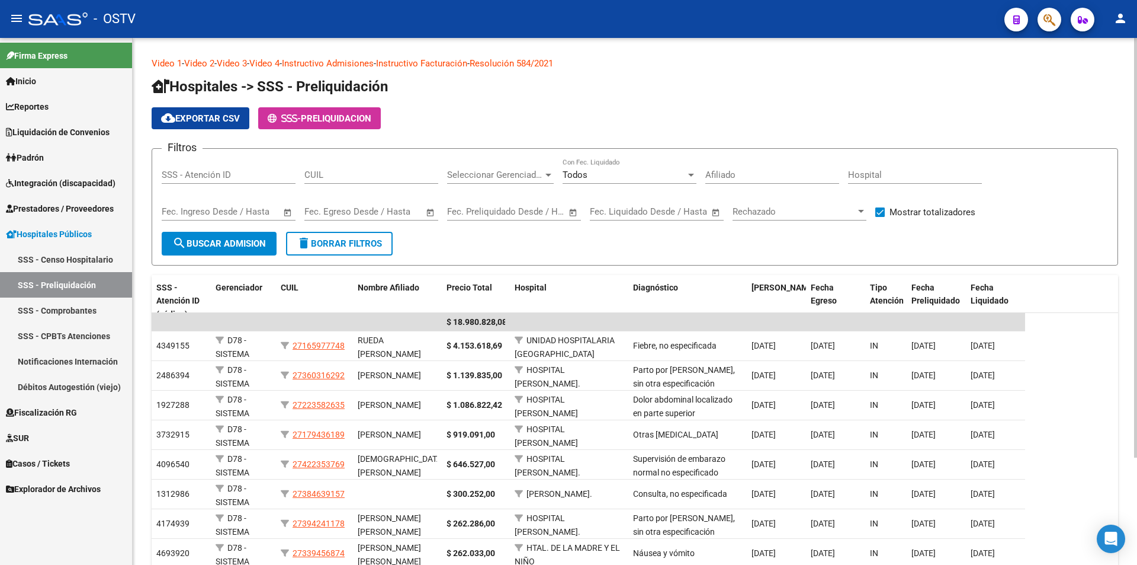
click at [649, 224] on div "Fecha inicio – Fecha fin Fec. Liquidado Desde / Hasta" at bounding box center [657, 213] width 134 height 37
click at [481, 279] on datatable-header-cell "Precio Total" at bounding box center [476, 301] width 68 height 52
click at [489, 283] on span "Precio Total" at bounding box center [470, 287] width 46 height 9
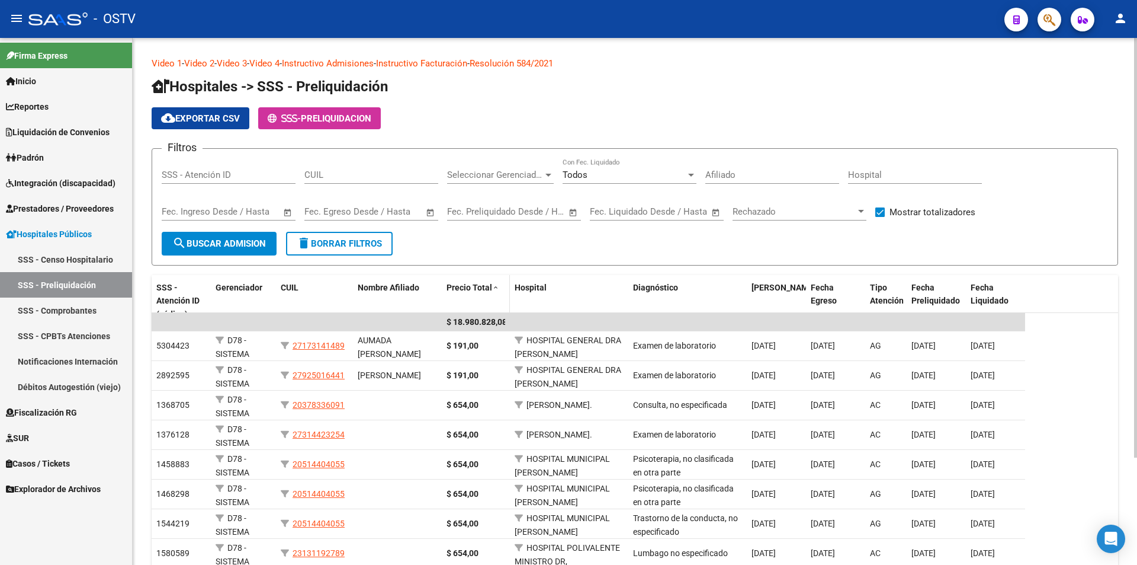
click at [490, 283] on span "Precio Total" at bounding box center [470, 287] width 46 height 9
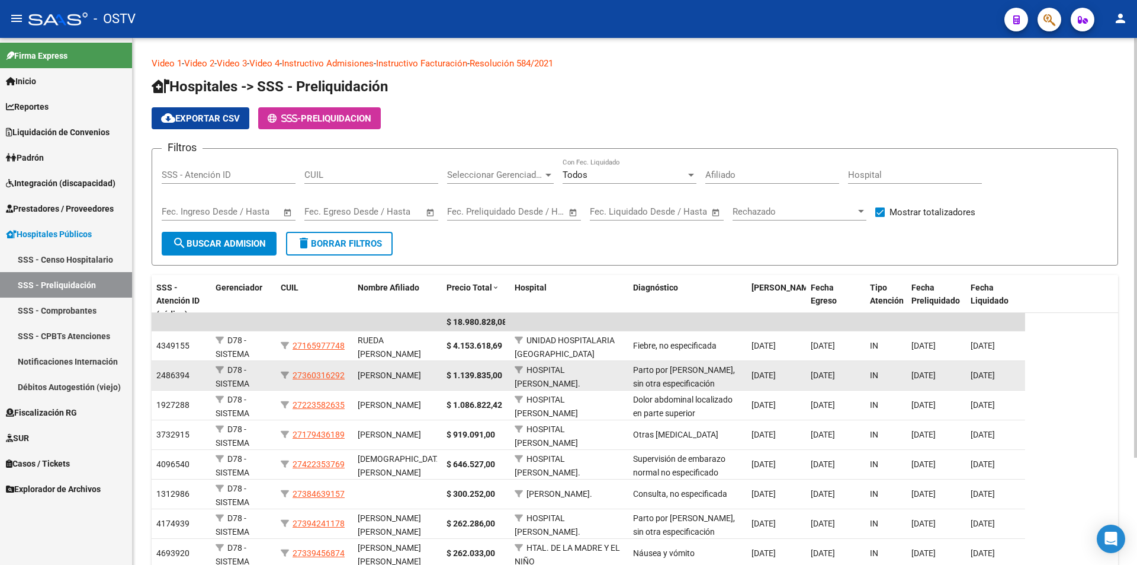
click at [477, 376] on strong "$ 1.139.835,00" at bounding box center [475, 374] width 56 height 9
click at [477, 377] on strong "$ 1.139.835,00" at bounding box center [475, 374] width 56 height 9
click at [489, 372] on strong "$ 1.139.835,00" at bounding box center [475, 374] width 56 height 9
